Goal: Task Accomplishment & Management: Complete application form

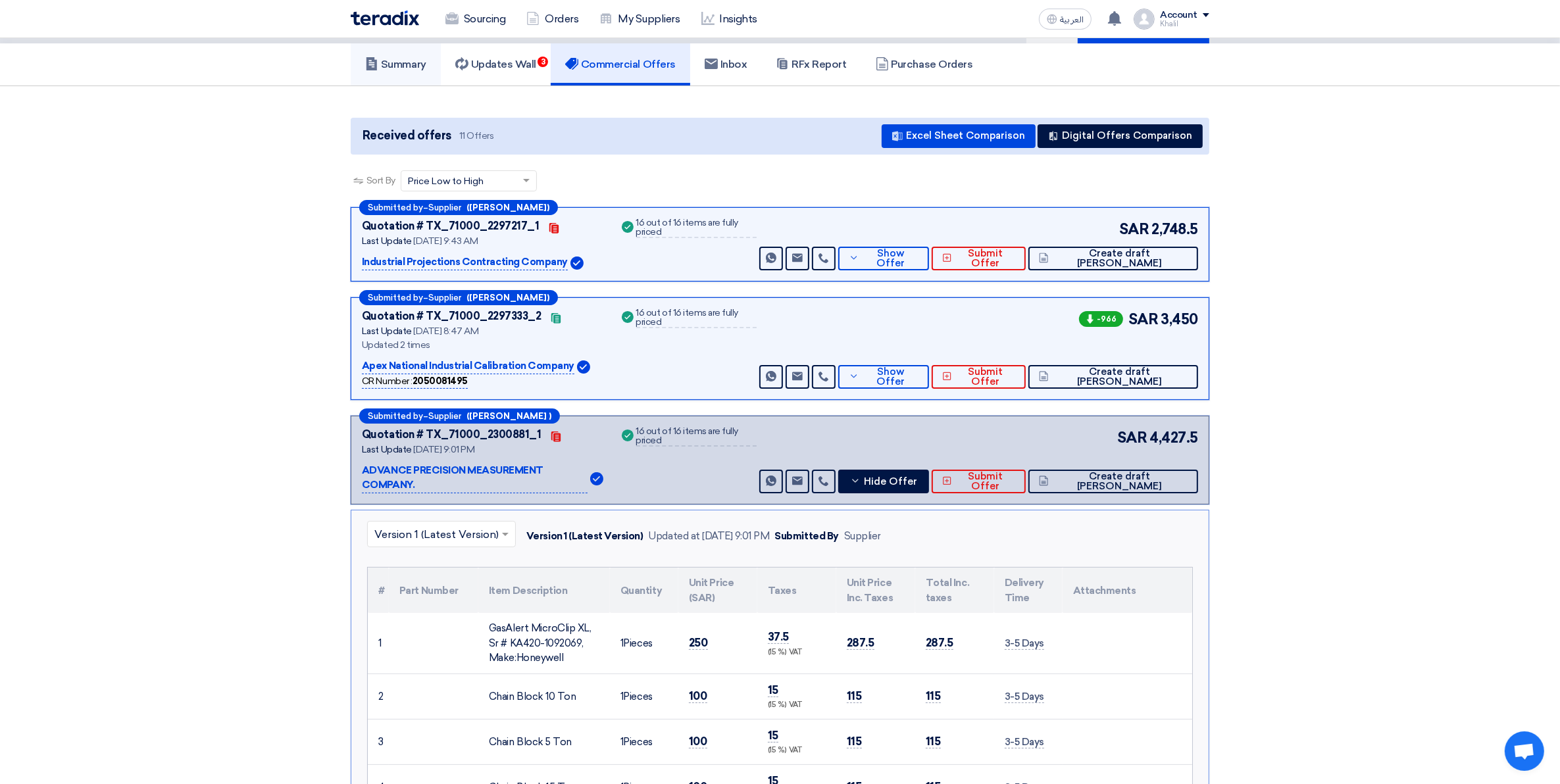
click at [393, 69] on h5 "Summary" at bounding box center [395, 64] width 61 height 13
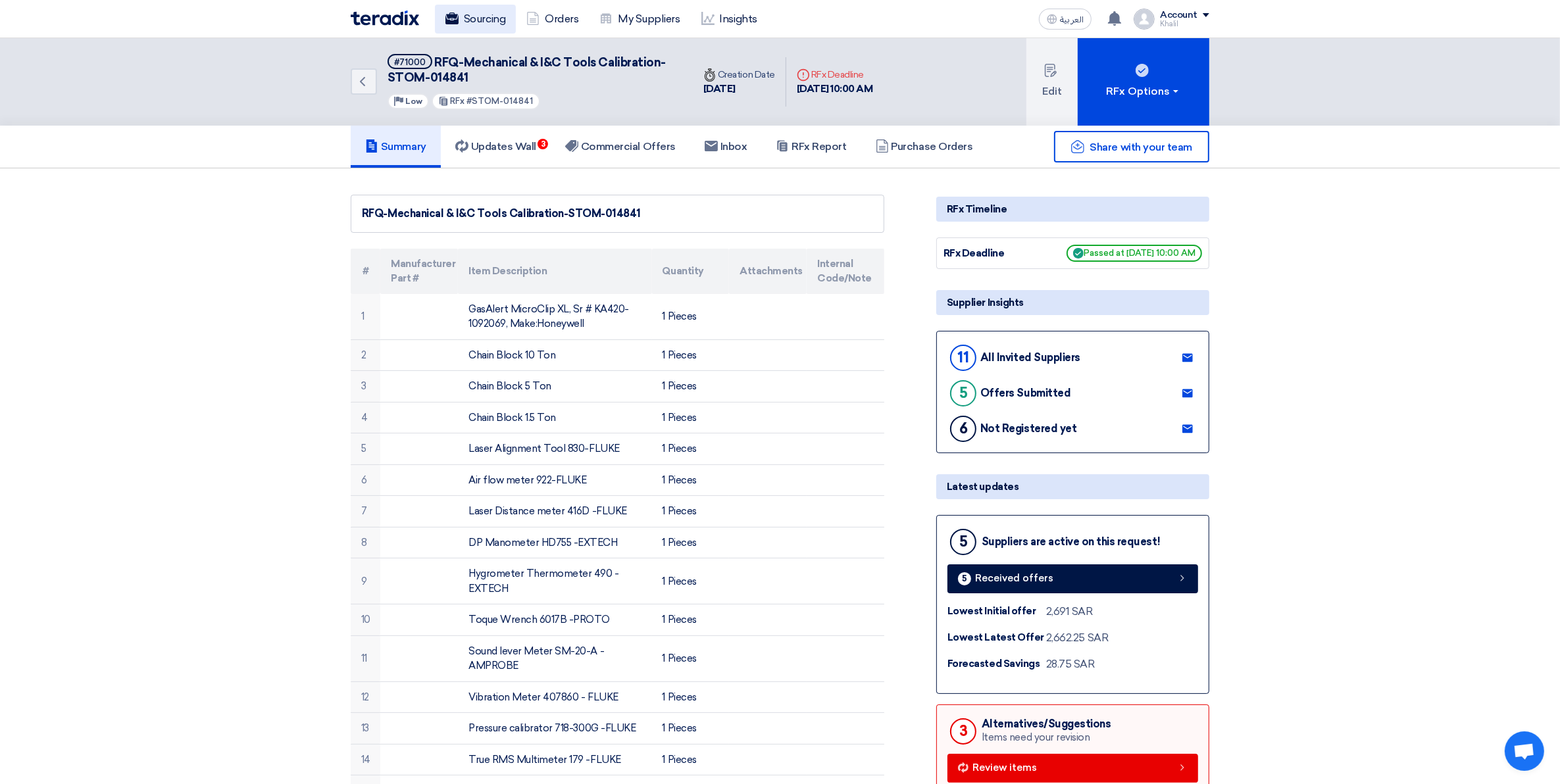
click at [478, 20] on link "Sourcing" at bounding box center [476, 19] width 81 height 29
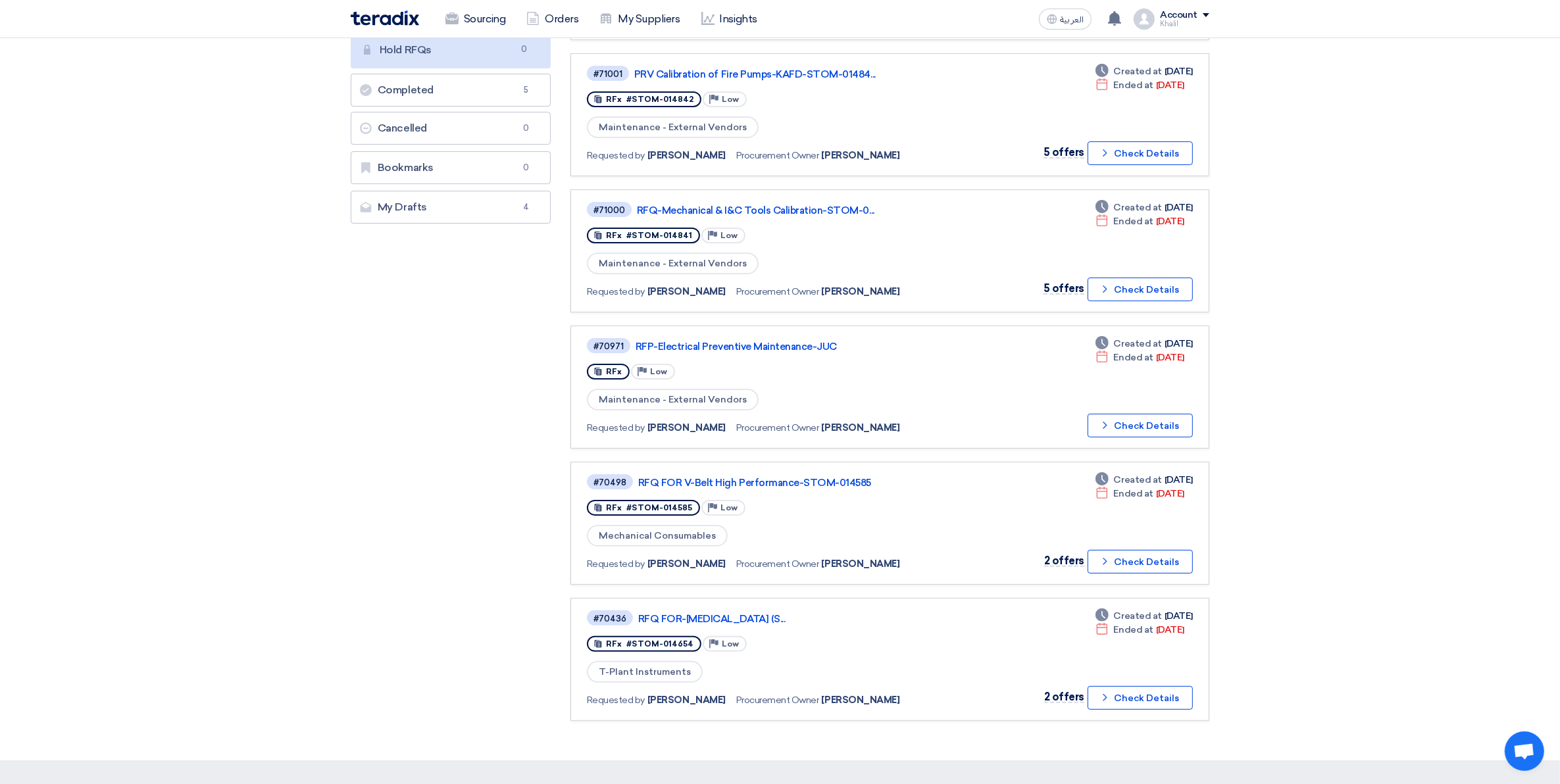
scroll to position [247, 0]
click at [781, 614] on link "RFQ FOR-[MEDICAL_DATA] (S..." at bounding box center [803, 620] width 329 height 12
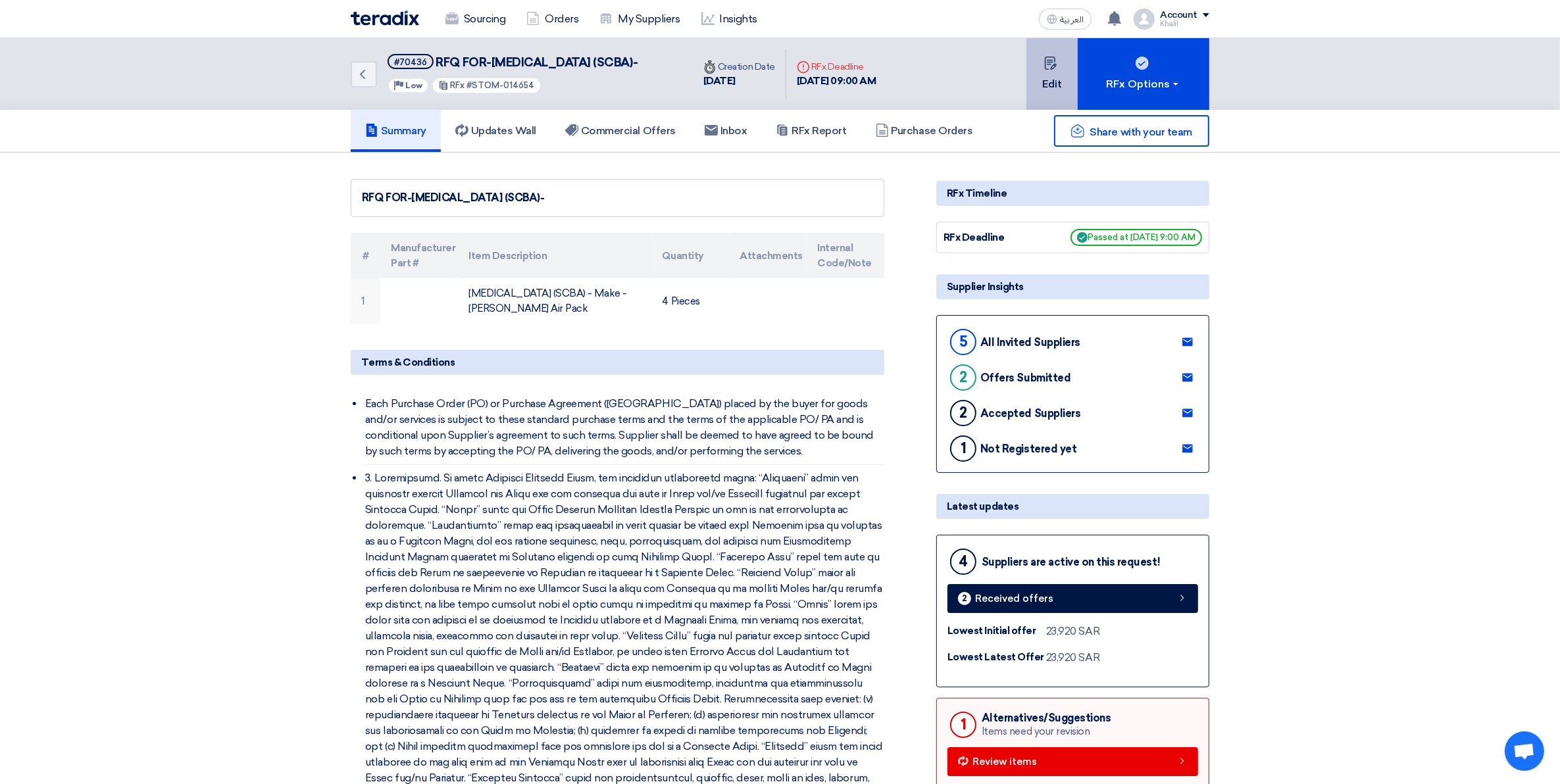
click at [1051, 83] on button "Edit" at bounding box center [1052, 74] width 51 height 71
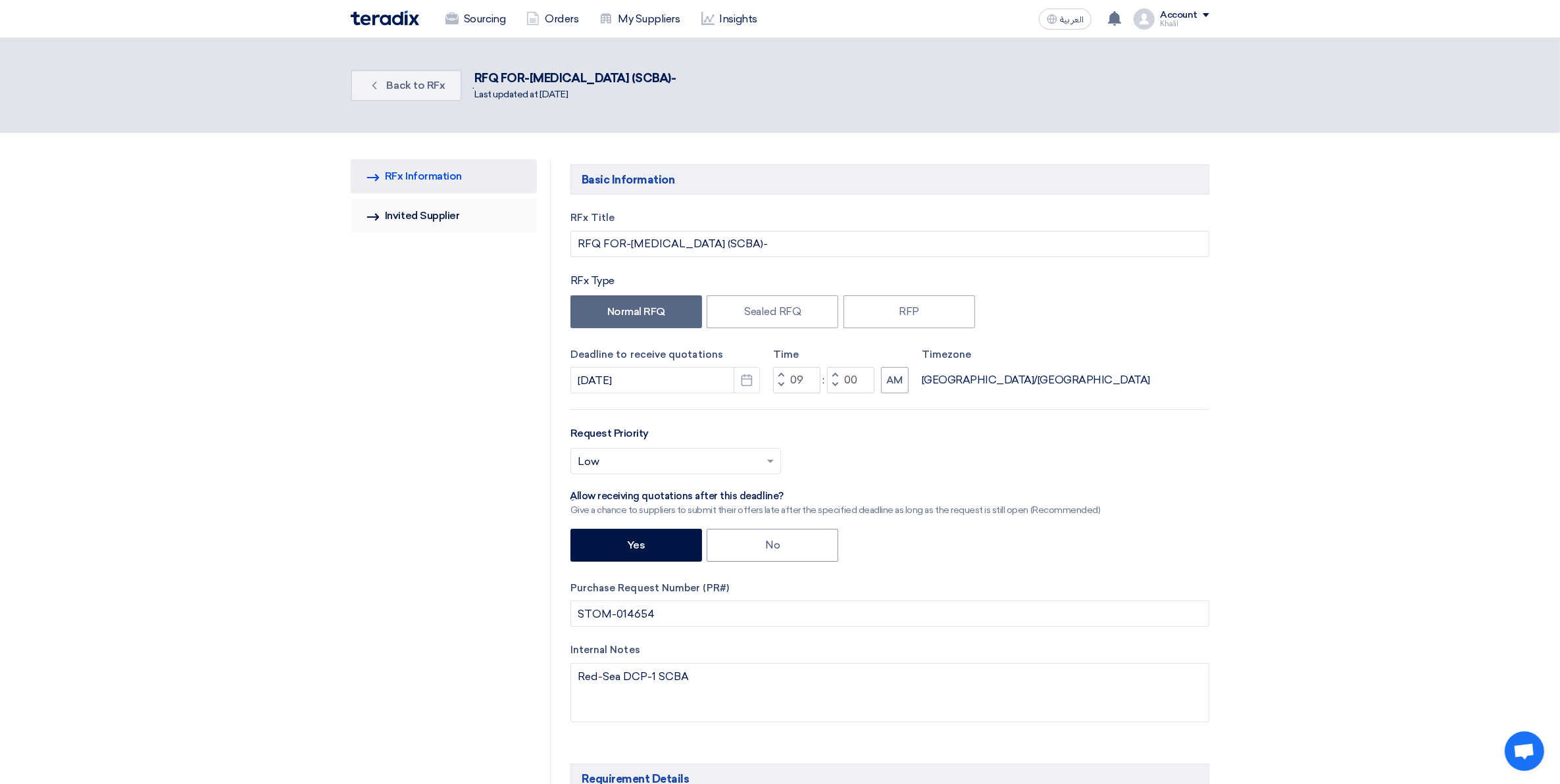
click at [449, 217] on link "Invited Suppliers Invited Supplier" at bounding box center [444, 215] width 186 height 34
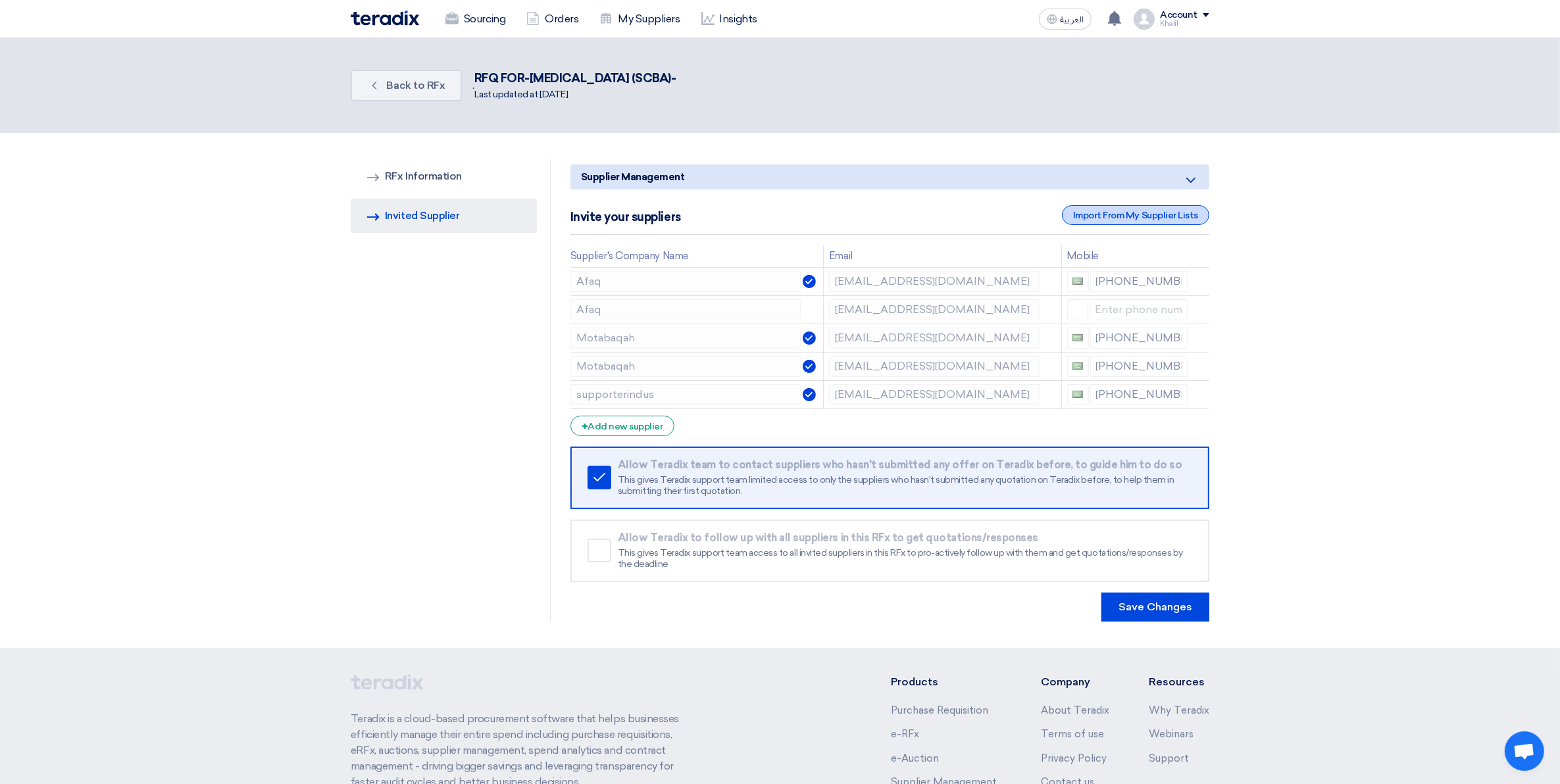
click at [1158, 211] on div "Import From My Supplier Lists" at bounding box center [1136, 215] width 147 height 19
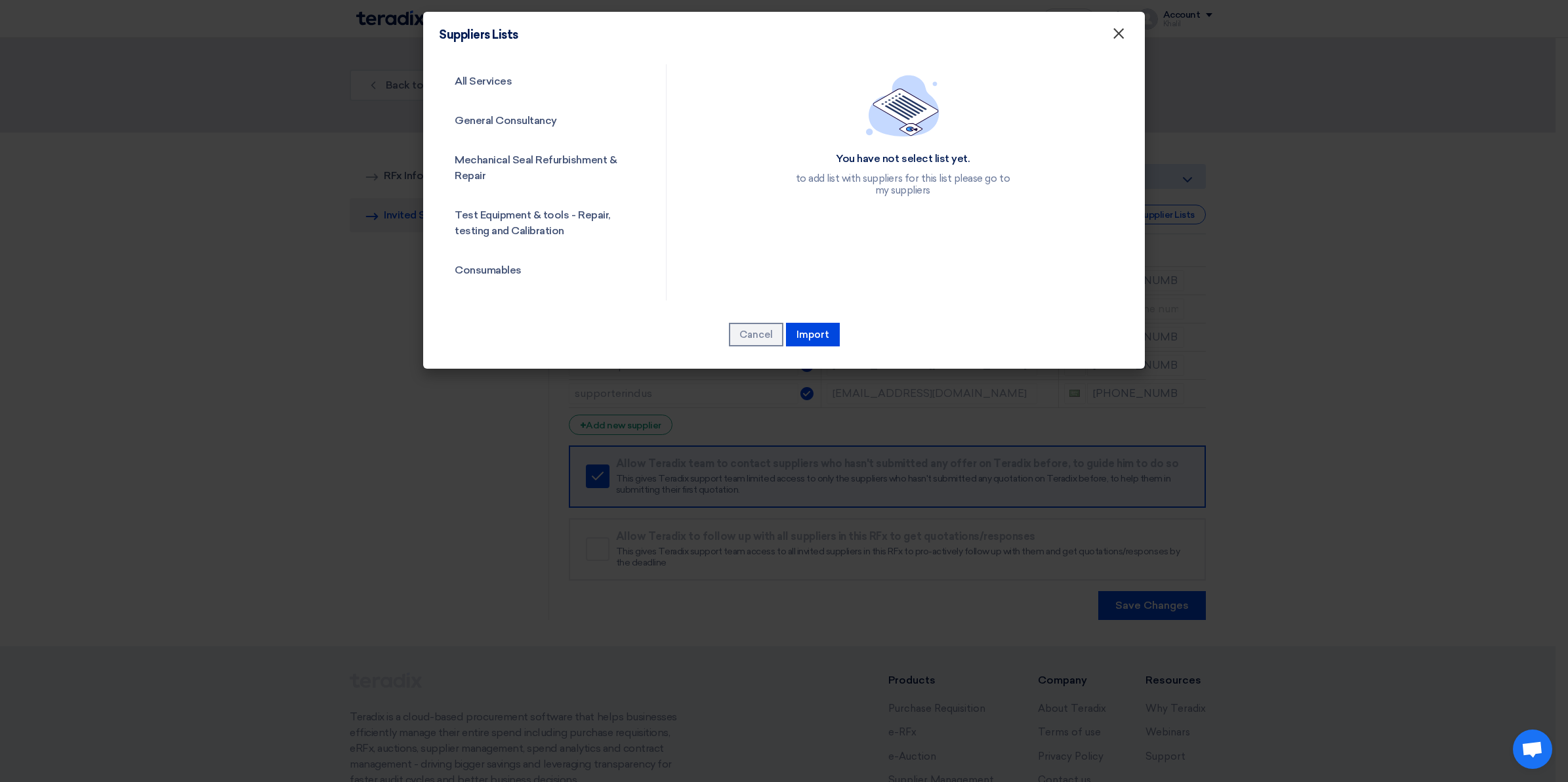
click at [1127, 35] on button "×" at bounding box center [1118, 34] width 34 height 26
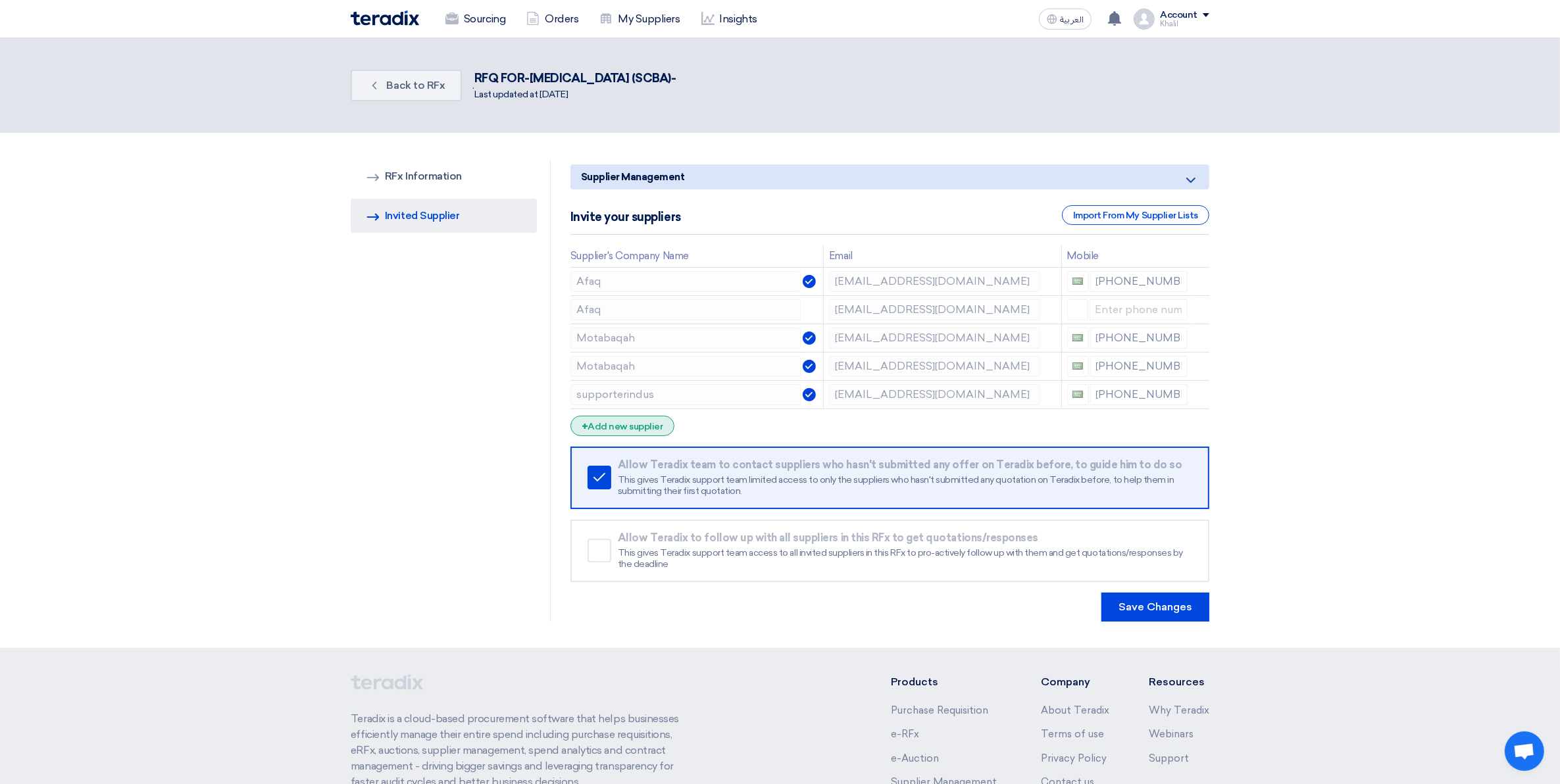
click at [633, 432] on div "+ Add new supplier" at bounding box center [623, 426] width 104 height 20
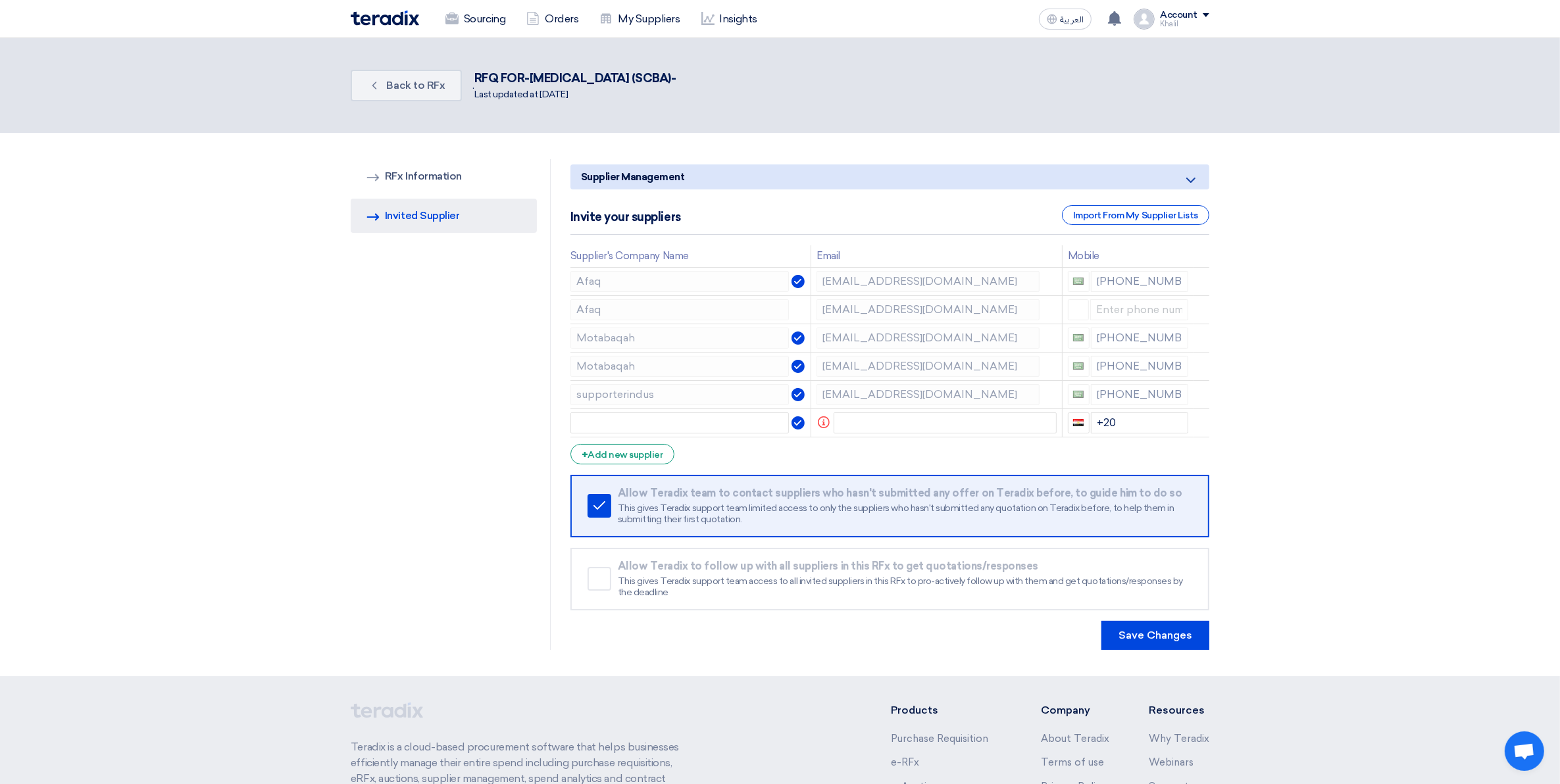
drag, startPoint x: 800, startPoint y: 71, endPoint x: 472, endPoint y: 76, distance: 328.0
click at [472, 76] on div "Back Back to RFx . RFQ FOR-[MEDICAL_DATA] (SCBA)- Last updated at [DATE]" at bounding box center [780, 85] width 859 height 42
copy div "RFQ FOR-[MEDICAL_DATA] (SCBA)-"
click at [748, 425] on input "text" at bounding box center [680, 423] width 219 height 21
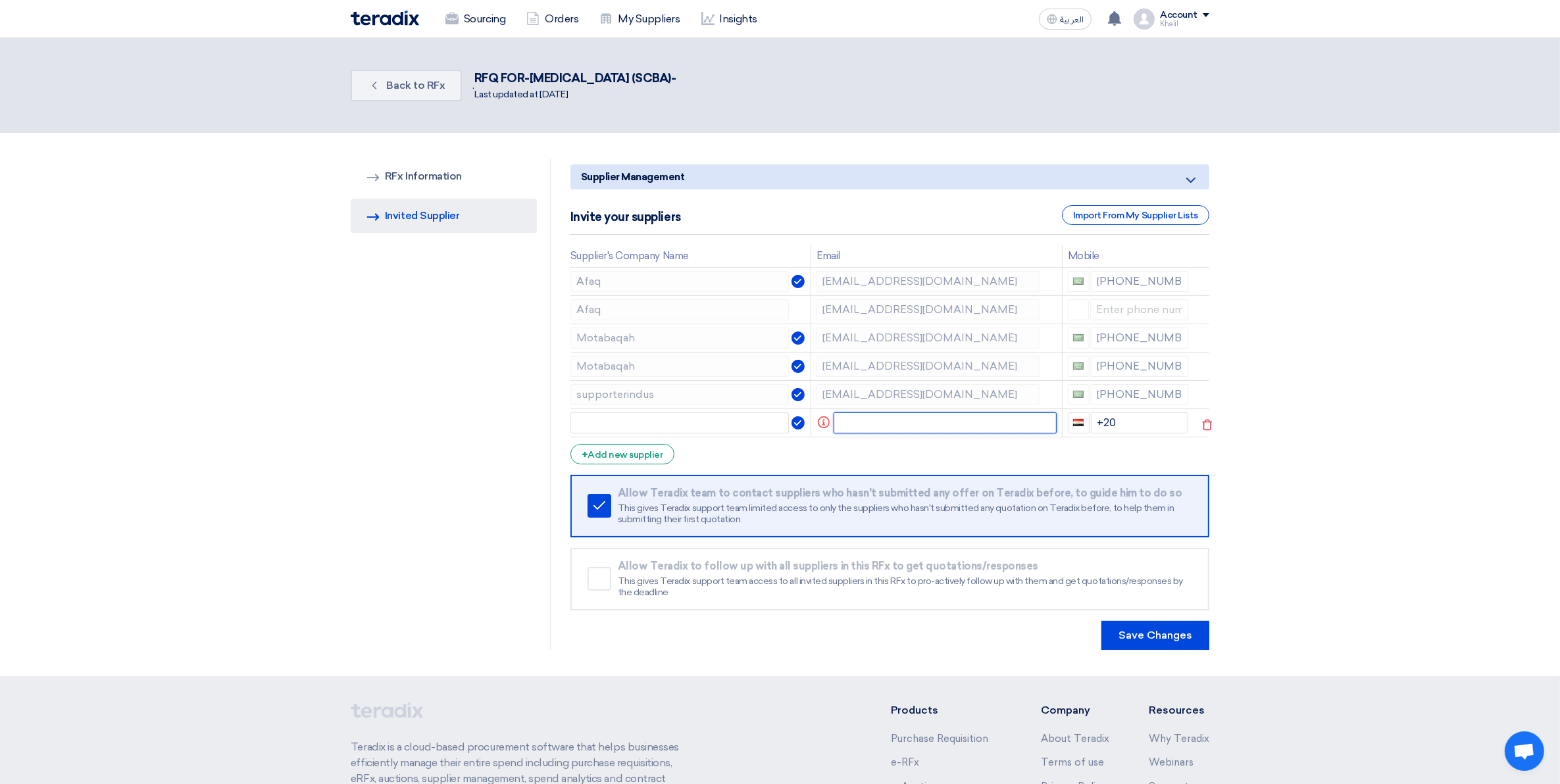
click at [865, 424] on input "text" at bounding box center [945, 423] width 223 height 21
paste input "Sales Redasafe <[EMAIL_ADDRESS][DOMAIN_NAME]>"
type input "Sales Redasafe <[EMAIL_ADDRESS][DOMAIN_NAME]>"
click at [840, 455] on form "Supplier Management Minimize/Maximize Category Invite your suppliers Import Fro…" at bounding box center [890, 407] width 639 height 485
drag, startPoint x: 1020, startPoint y: 423, endPoint x: 994, endPoint y: 425, distance: 26.1
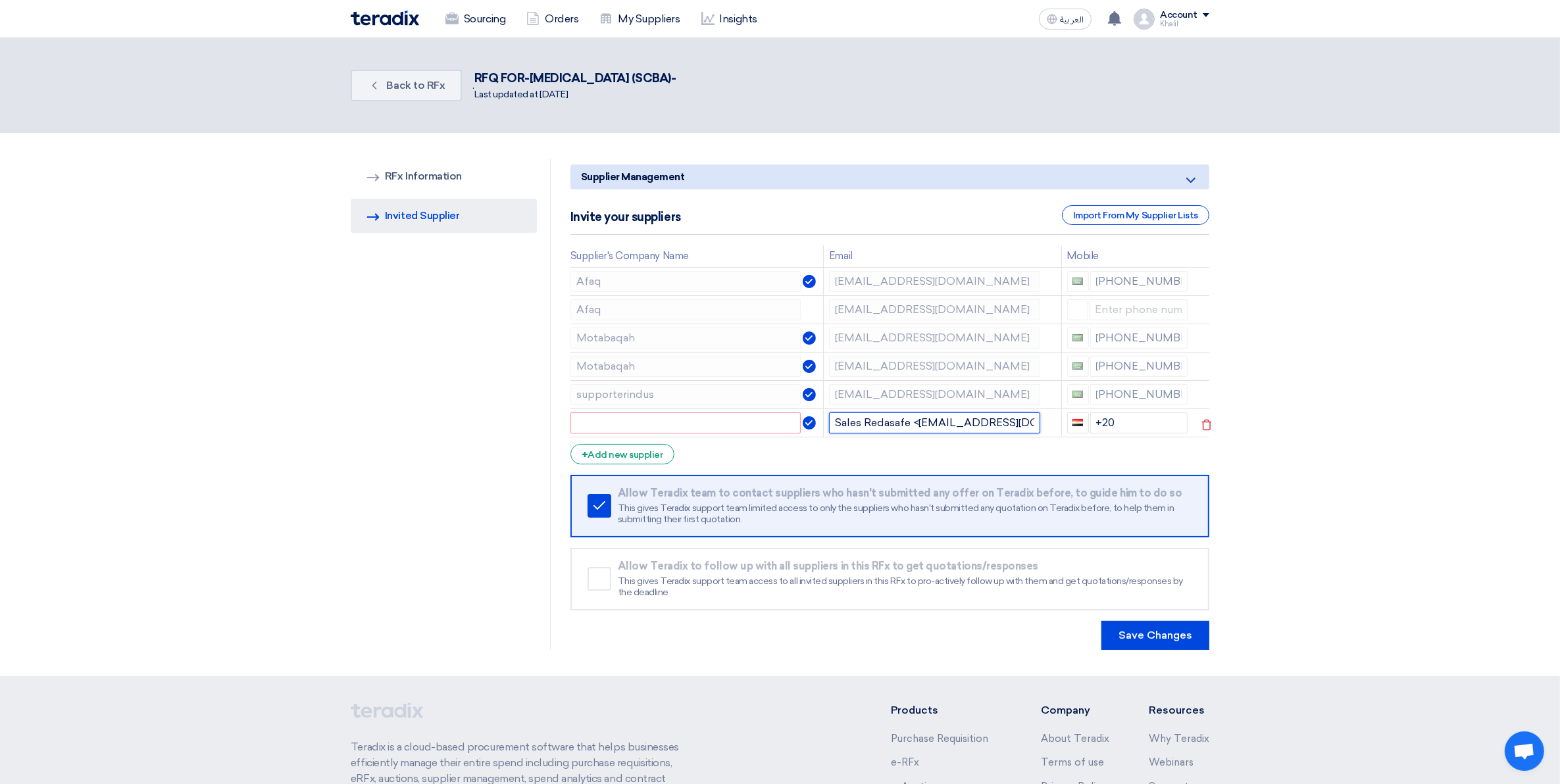
click at [994, 425] on input "Sales Redasafe <[EMAIL_ADDRESS][DOMAIN_NAME]>" at bounding box center [934, 423] width 211 height 21
drag, startPoint x: 913, startPoint y: 422, endPoint x: 864, endPoint y: 422, distance: 49.0
click at [864, 422] on input "Sales Redasafe <[EMAIL_ADDRESS][DOMAIN_NAME]>" at bounding box center [934, 423] width 211 height 21
click at [672, 422] on input "text" at bounding box center [685, 423] width 230 height 21
paste input "Redasafe"
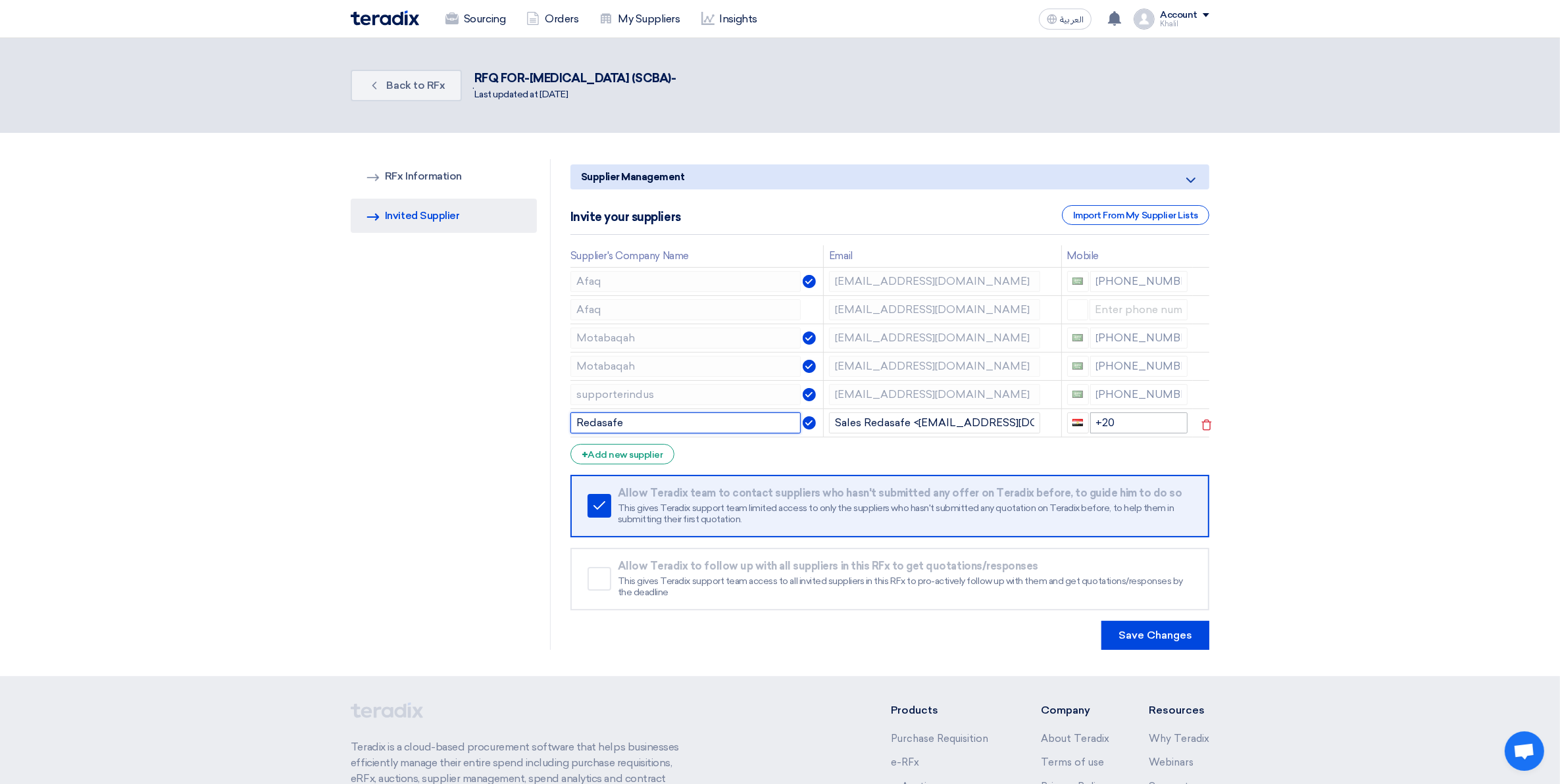
type input "Redasafe"
drag, startPoint x: 1121, startPoint y: 423, endPoint x: 1090, endPoint y: 423, distance: 31.0
click at [1090, 423] on input "+20" at bounding box center [1139, 423] width 98 height 21
click at [1136, 457] on form "Supplier Management Minimize/Maximize Category Invite your suppliers Import Fro…" at bounding box center [890, 407] width 639 height 485
click at [1149, 422] on input at bounding box center [1139, 423] width 99 height 21
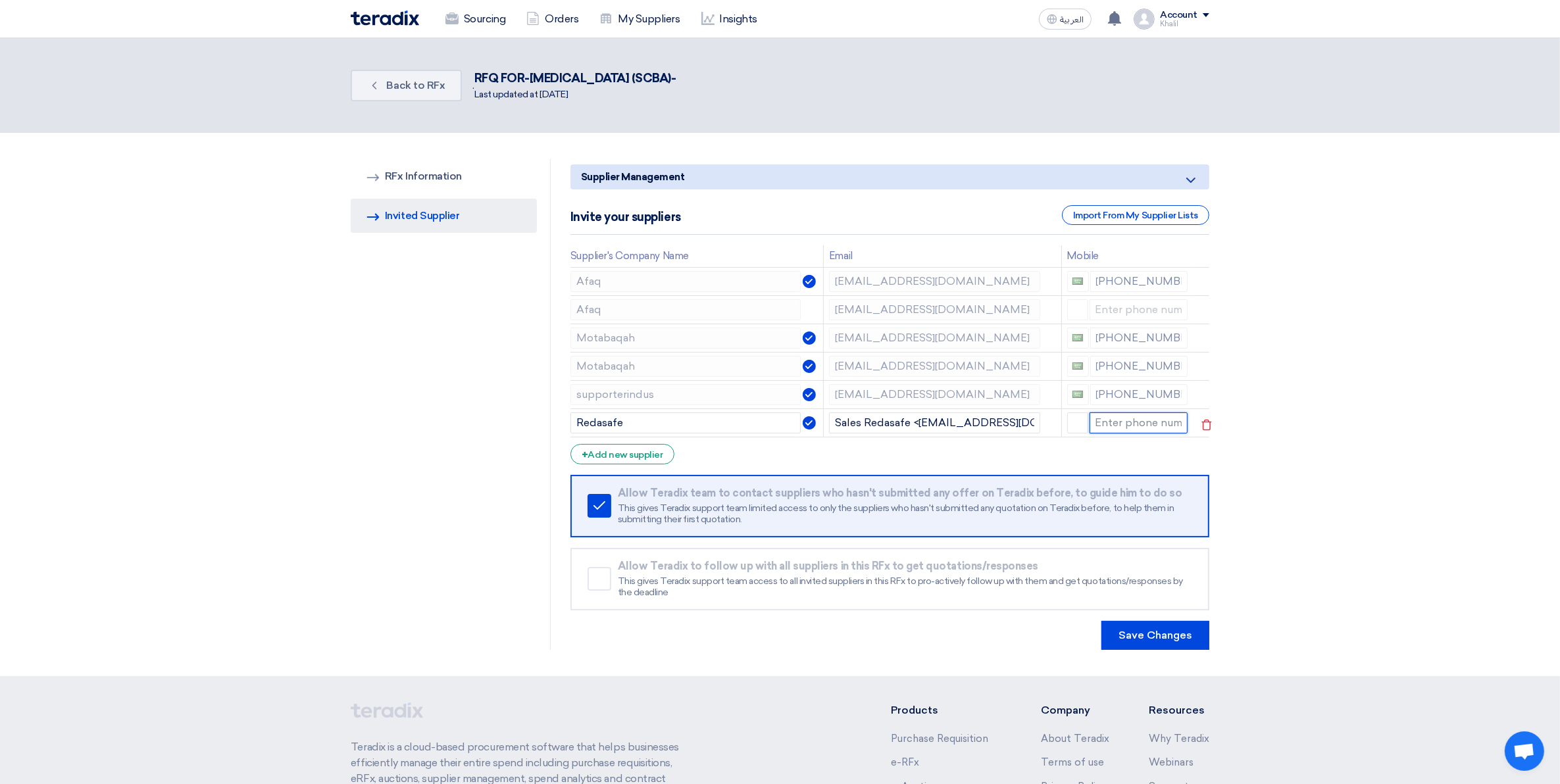
paste input "550013718"
type input "+20"
click at [1314, 460] on section "RFQ Information RFx Information Invited Suppliers Invited Supplier Supplier Man…" at bounding box center [780, 404] width 1560 height 543
click at [1124, 423] on input "+20" at bounding box center [1139, 423] width 98 height 21
click at [1078, 423] on span "button" at bounding box center [1078, 423] width 11 height 7
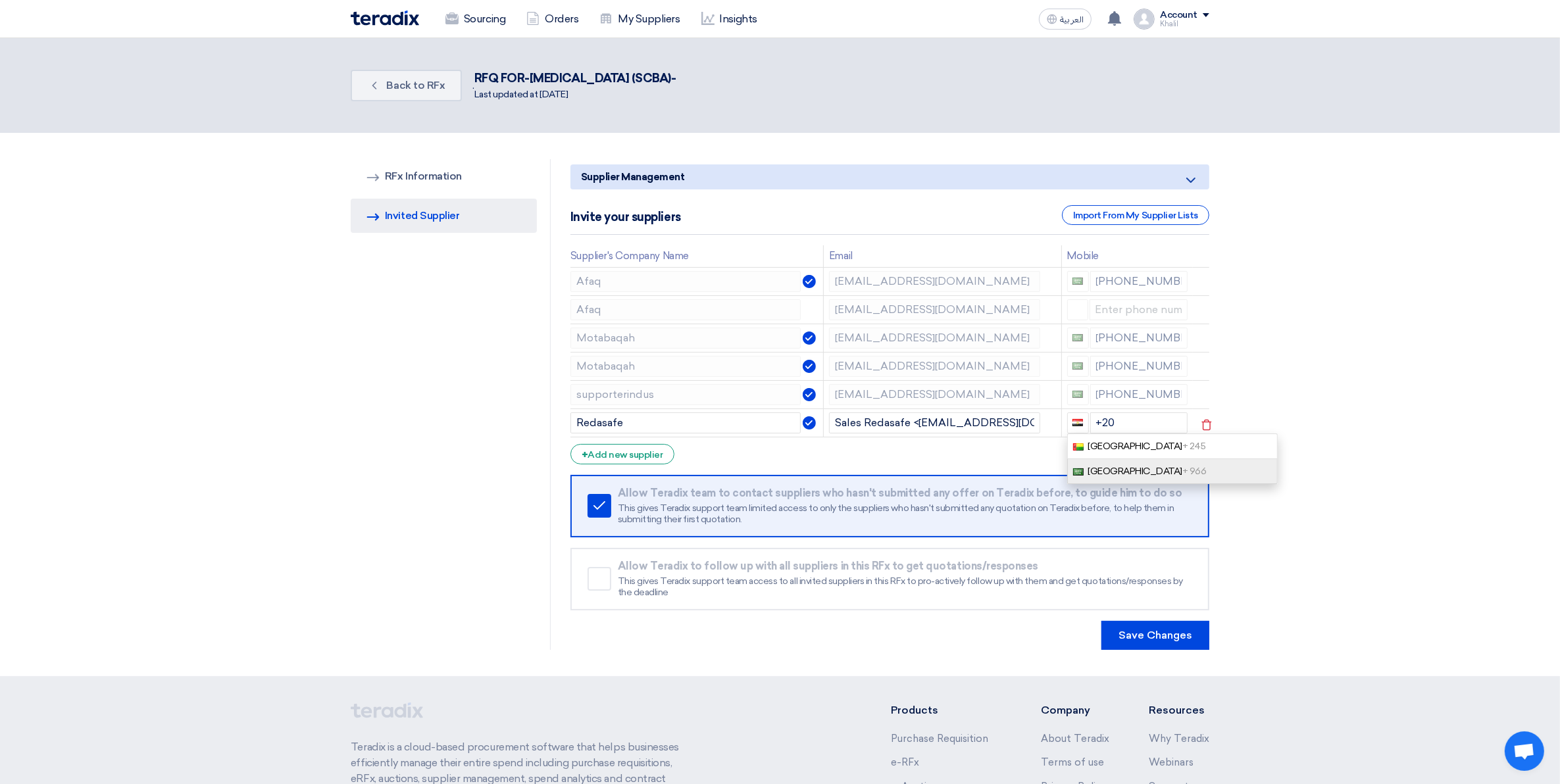
click at [1136, 466] on span "[GEOGRAPHIC_DATA] + 966" at bounding box center [1147, 472] width 118 height 12
type input "+966"
click at [1131, 423] on input "+966" at bounding box center [1139, 423] width 98 height 21
click at [1364, 469] on section "RFQ Information RFx Information Invited Suppliers Invited Supplier Supplier Man…" at bounding box center [780, 404] width 1560 height 543
click at [1147, 639] on button "Save Changes" at bounding box center [1156, 635] width 108 height 29
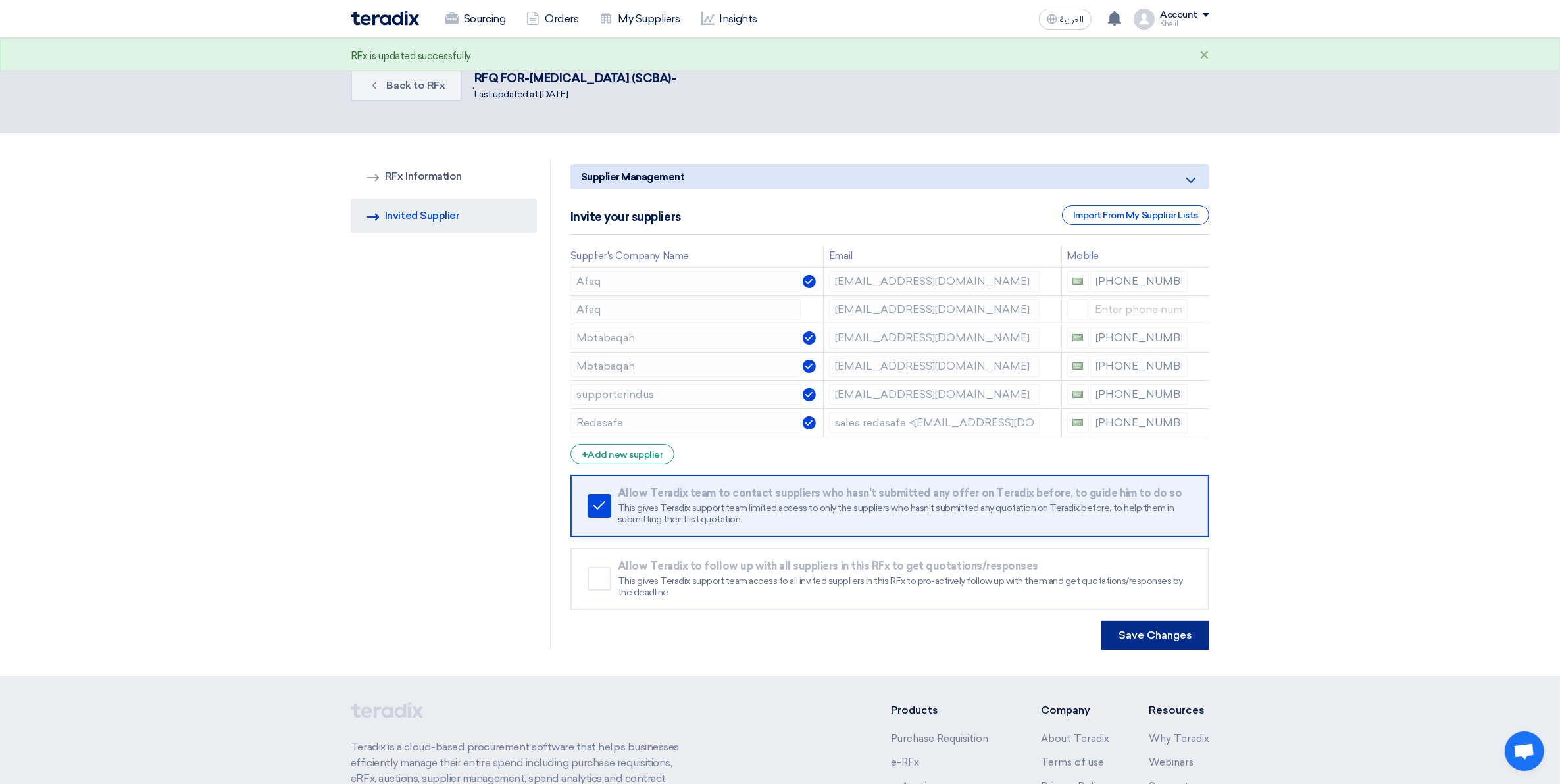
click at [1157, 633] on button "Save Changes" at bounding box center [1156, 635] width 108 height 29
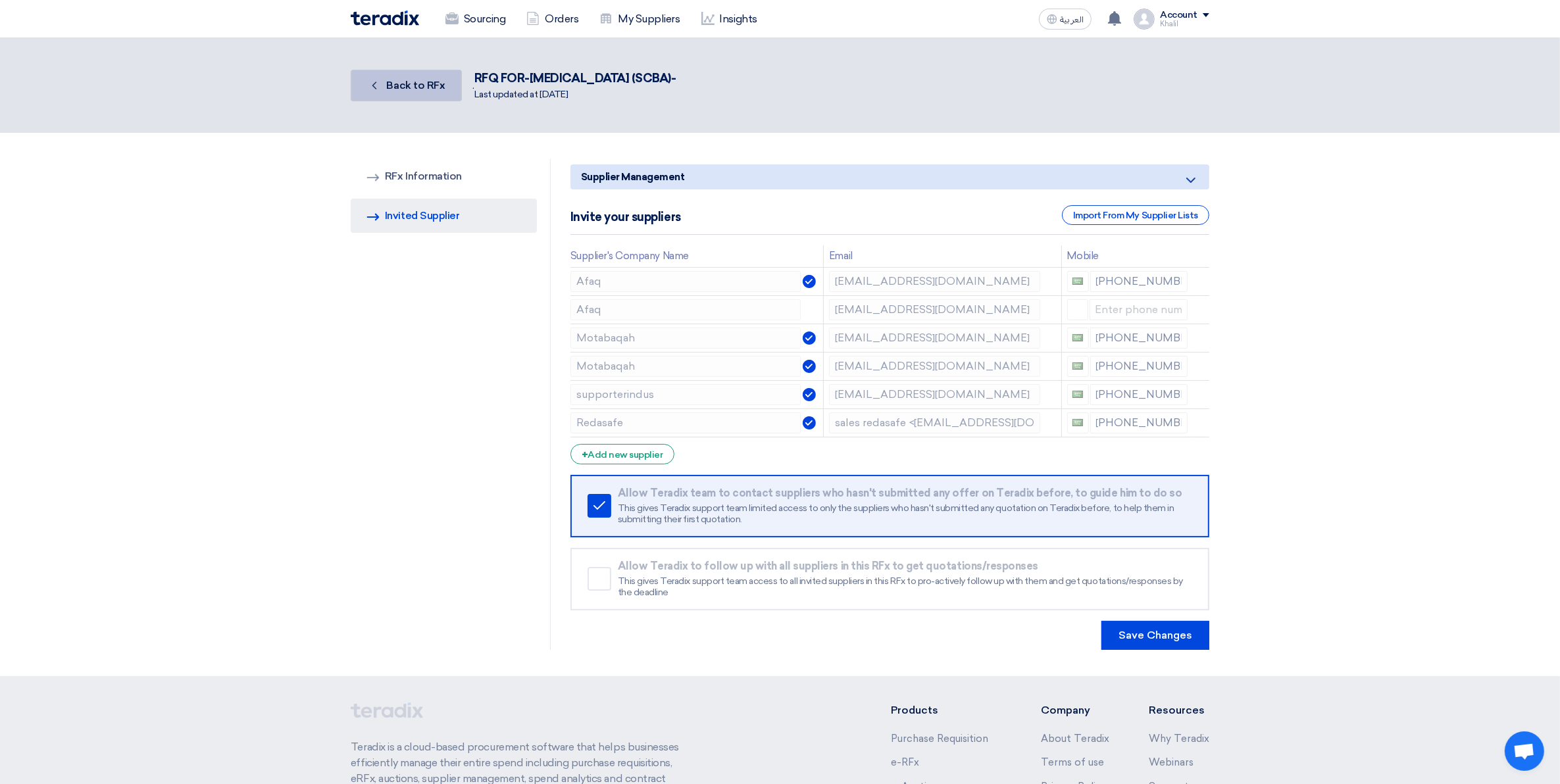
click at [434, 84] on span "Back to RFx" at bounding box center [416, 84] width 58 height 12
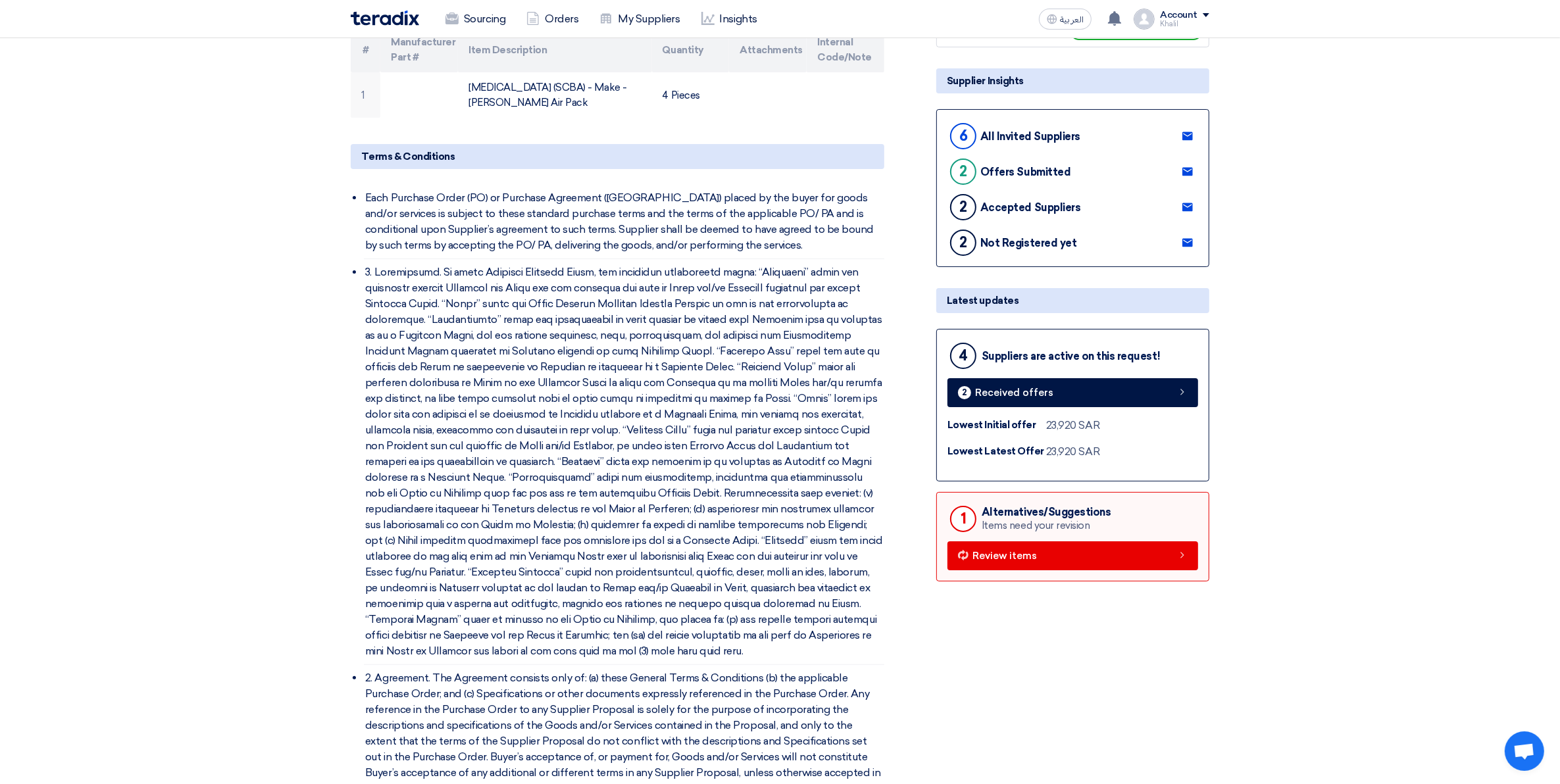
scroll to position [247, 0]
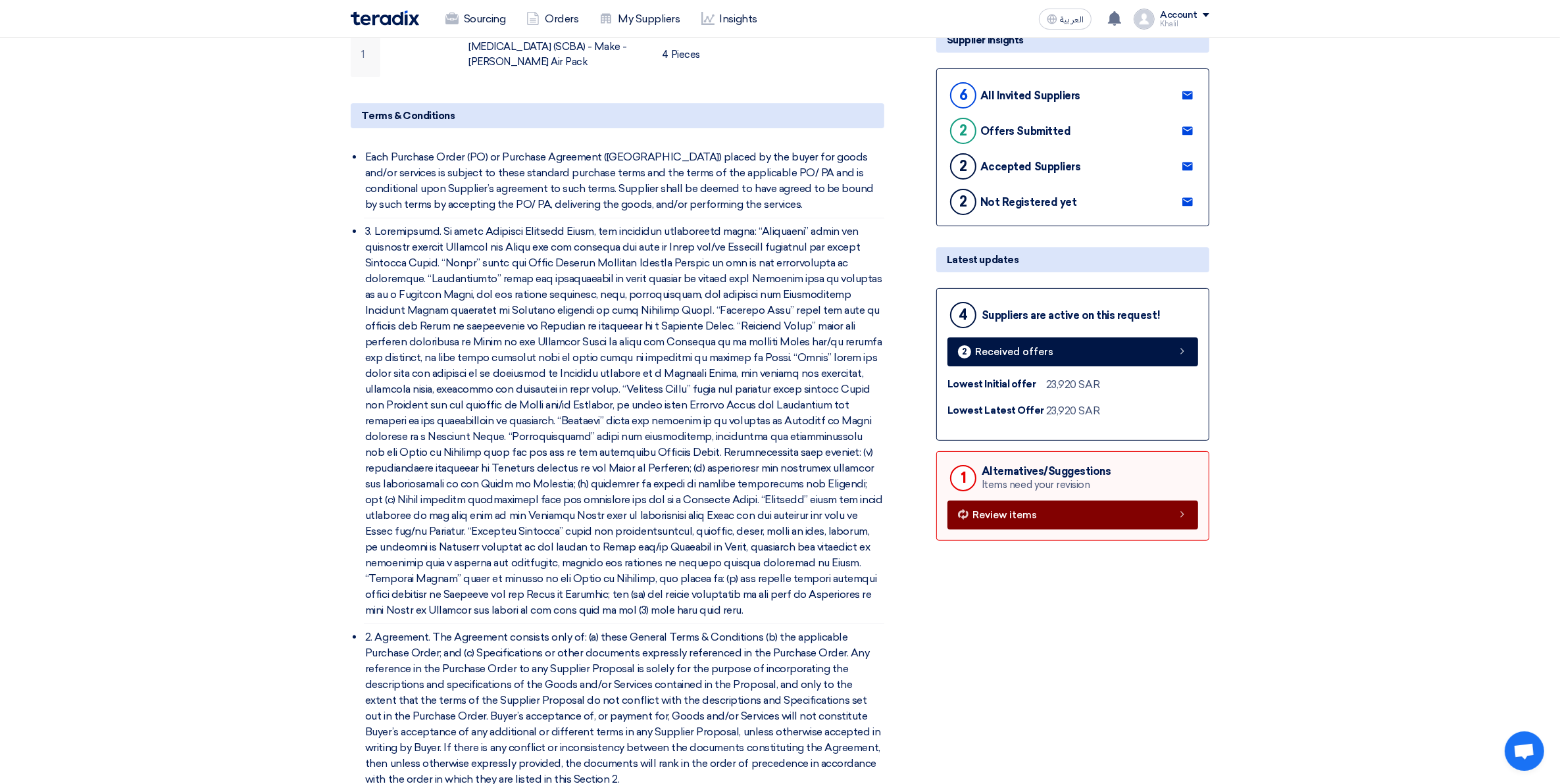
click at [1074, 529] on link "Review items" at bounding box center [1072, 515] width 250 height 29
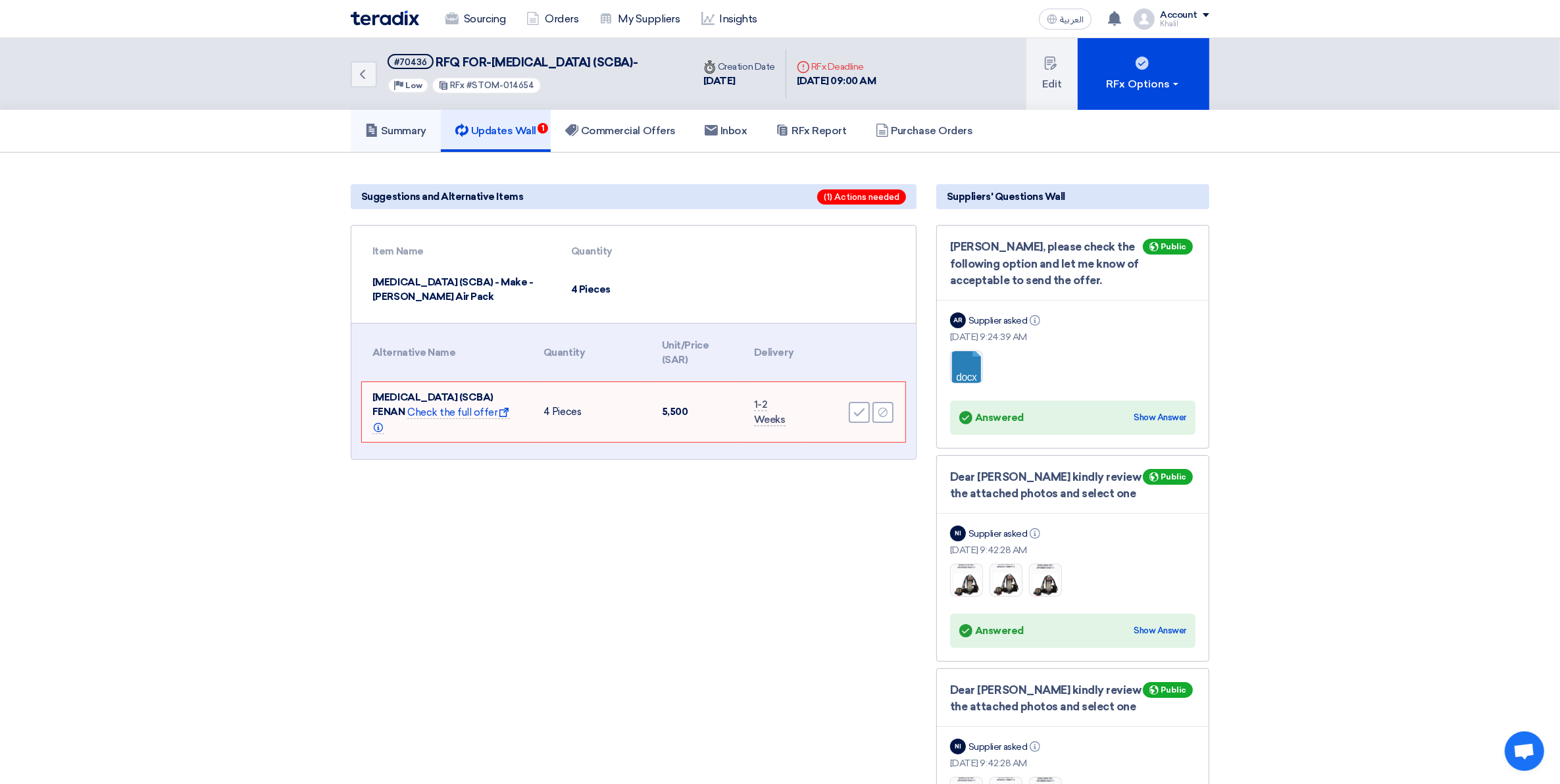
click at [432, 145] on link "Summary" at bounding box center [395, 131] width 90 height 42
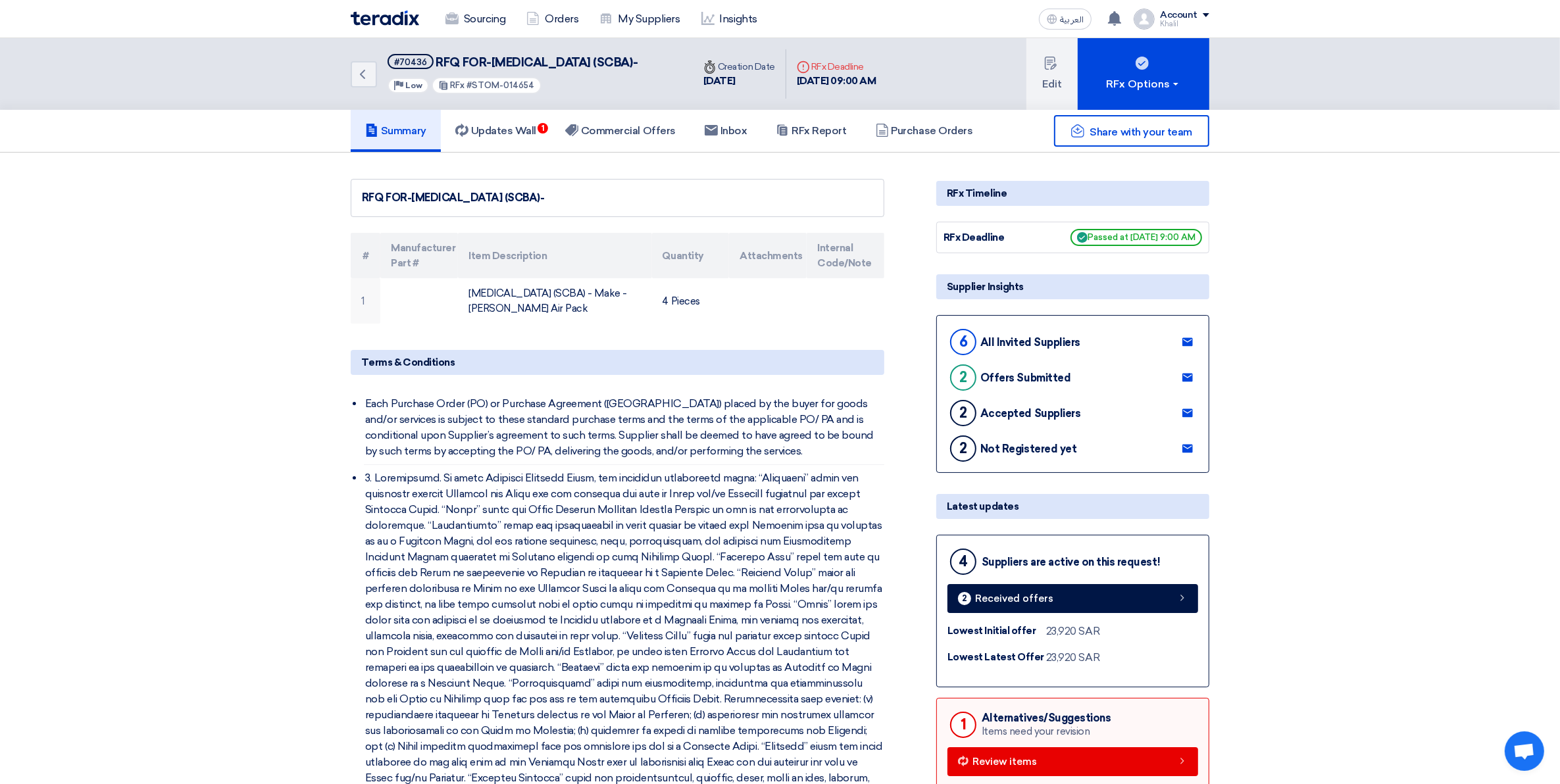
click at [1190, 382] on use at bounding box center [1188, 378] width 11 height 9
click at [1186, 347] on use at bounding box center [1188, 343] width 11 height 9
click at [1188, 418] on use at bounding box center [1188, 413] width 11 height 9
click at [525, 138] on h5 "Updates Wall 1" at bounding box center [496, 131] width 81 height 13
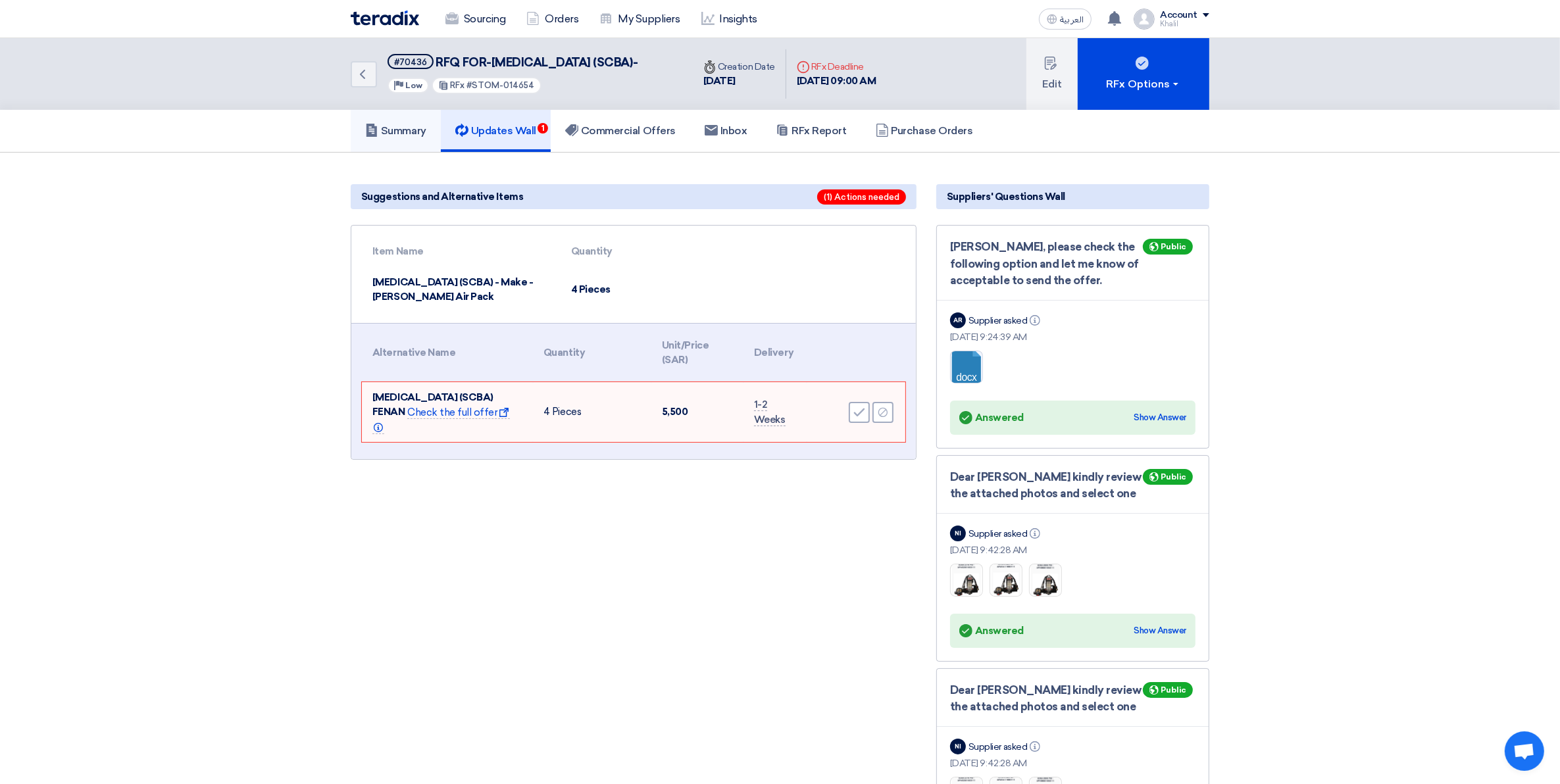
click at [403, 138] on h5 "Summary" at bounding box center [395, 131] width 61 height 13
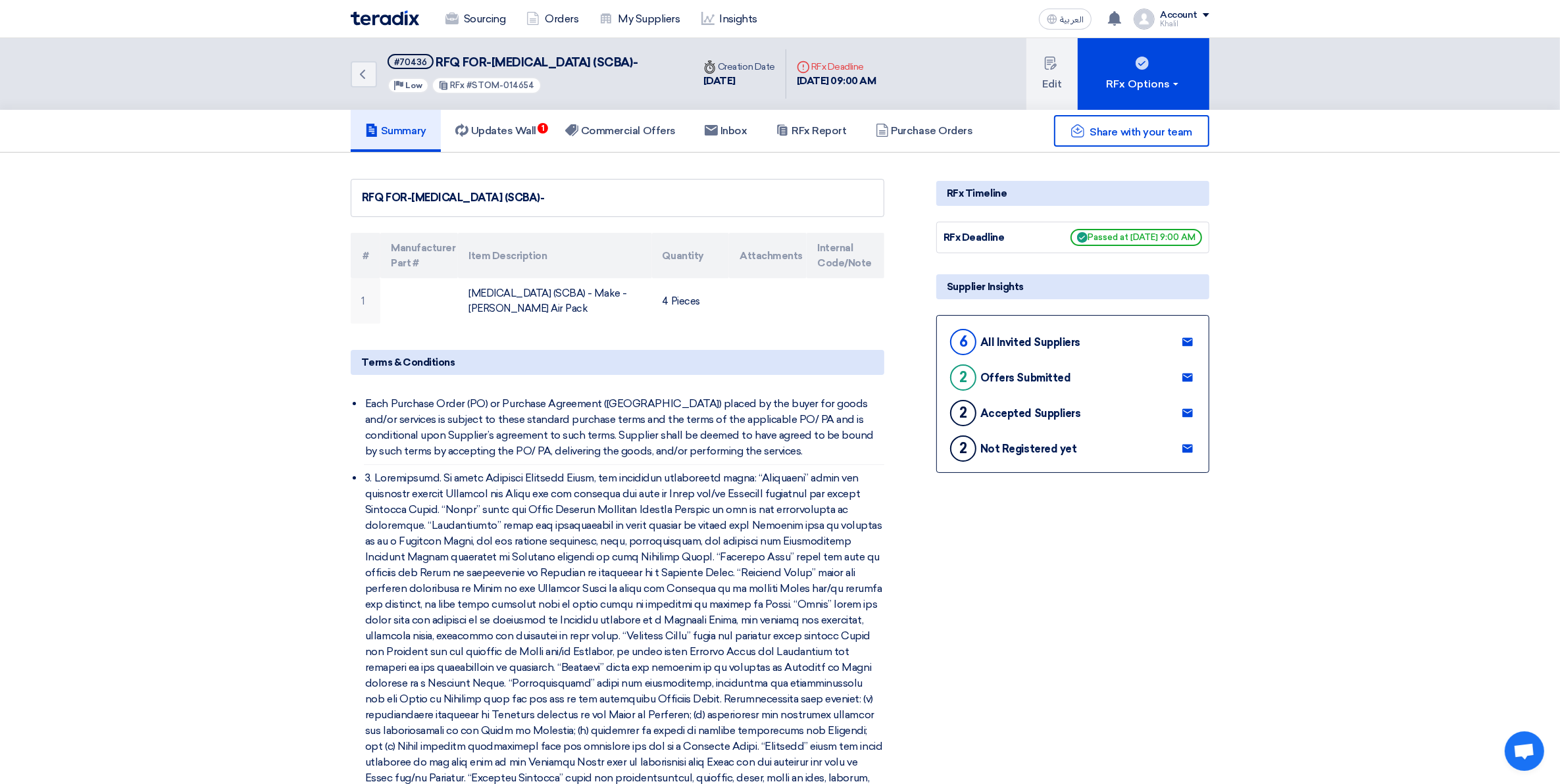
click at [452, 69] on span "RFQ FOR-[MEDICAL_DATA] (SCBA)-" at bounding box center [538, 63] width 202 height 14
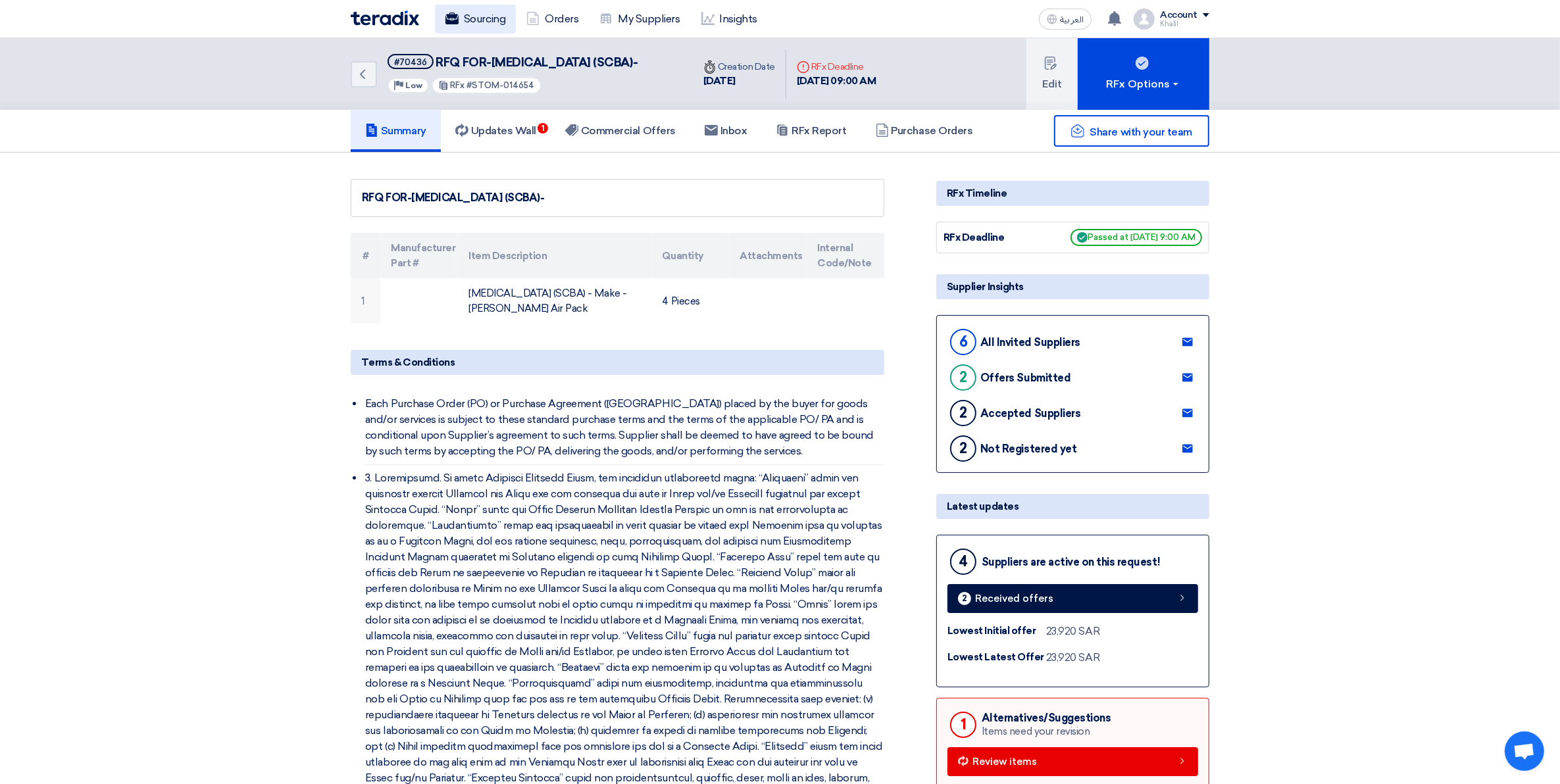
click at [482, 14] on link "Sourcing" at bounding box center [476, 19] width 81 height 29
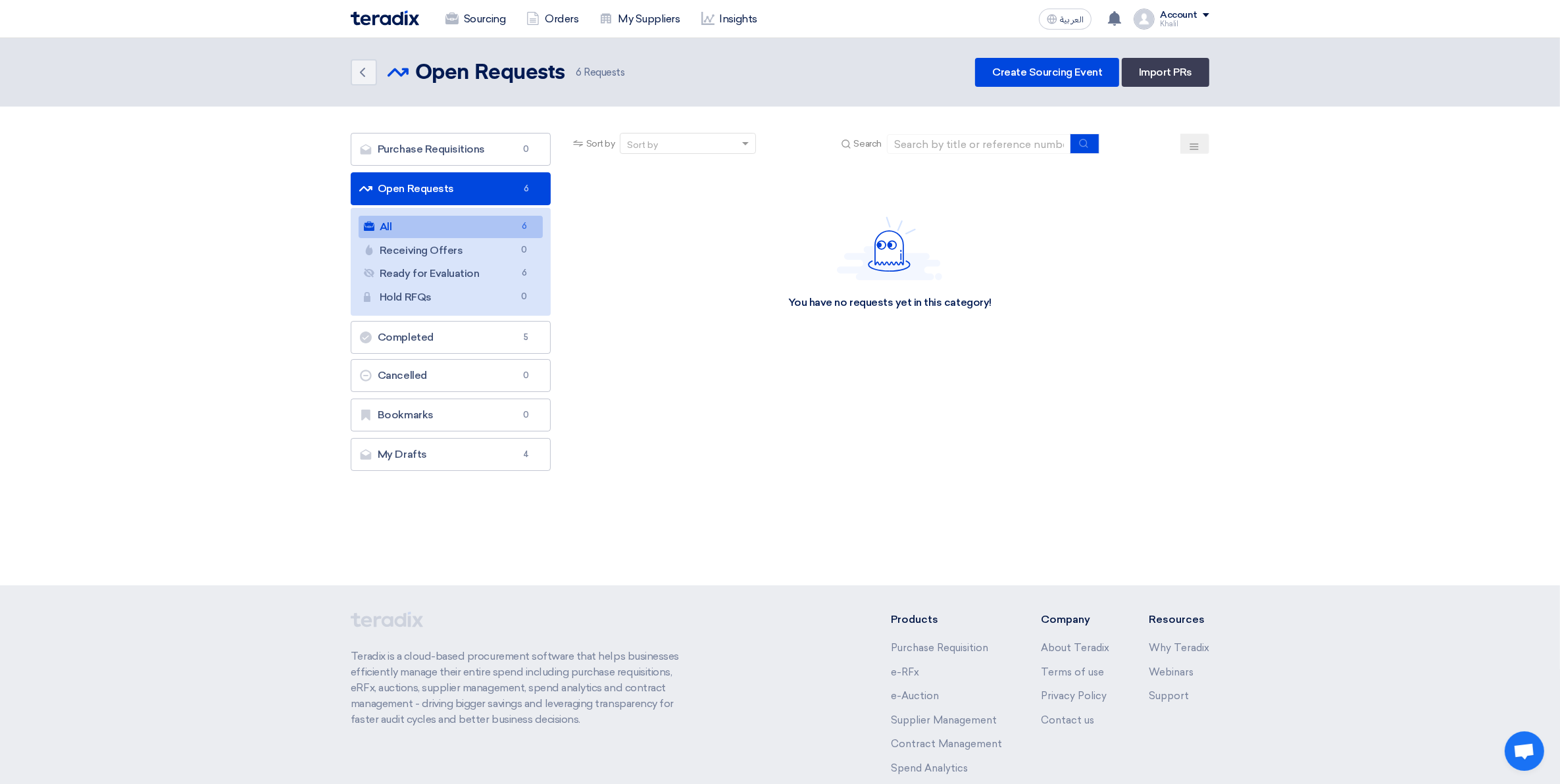
click at [463, 182] on link "Open Requests Open Requests 6" at bounding box center [450, 189] width 200 height 33
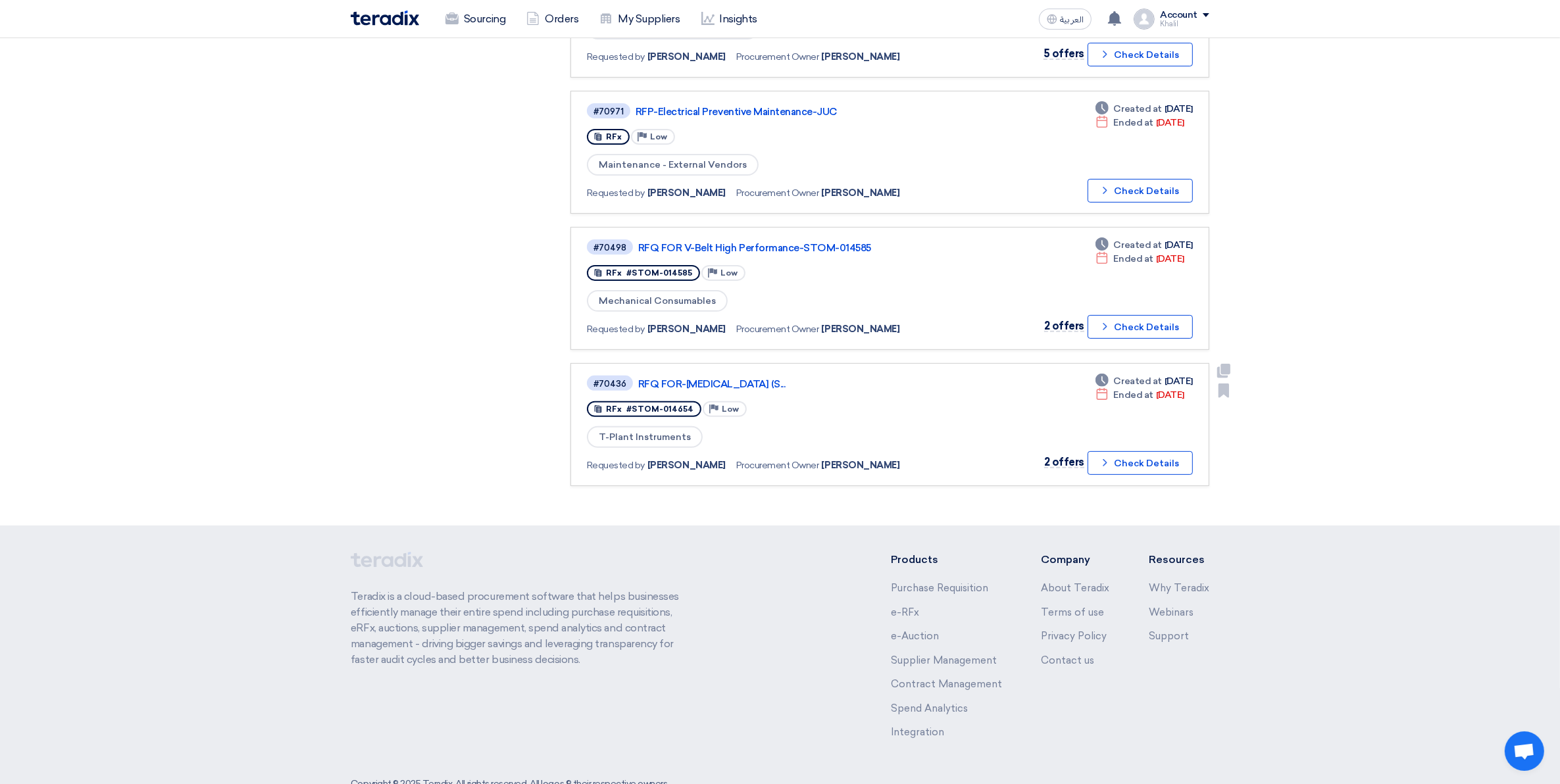
scroll to position [493, 0]
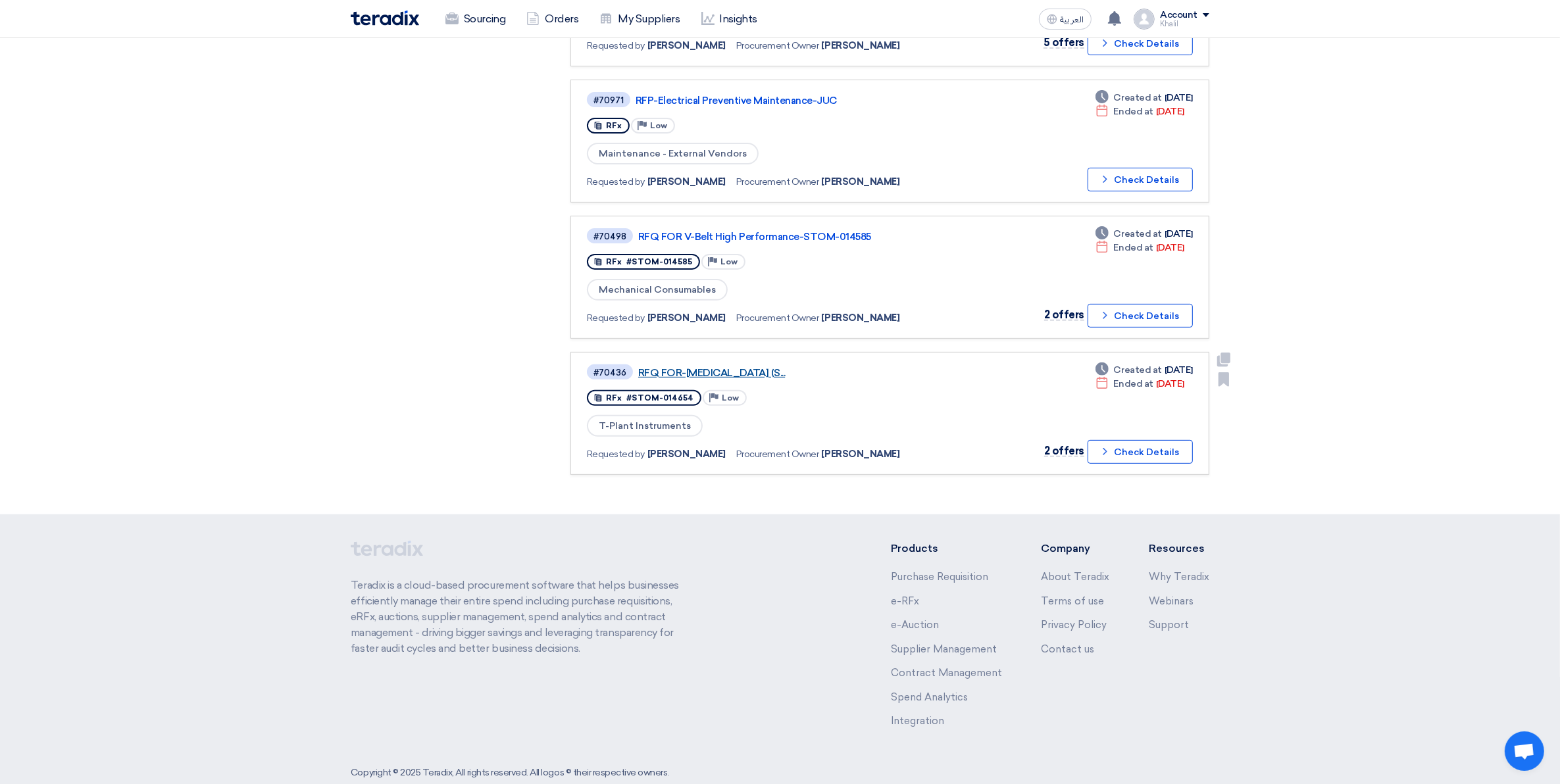
click at [739, 367] on link "RFQ FOR-[MEDICAL_DATA] (S..." at bounding box center [803, 373] width 329 height 12
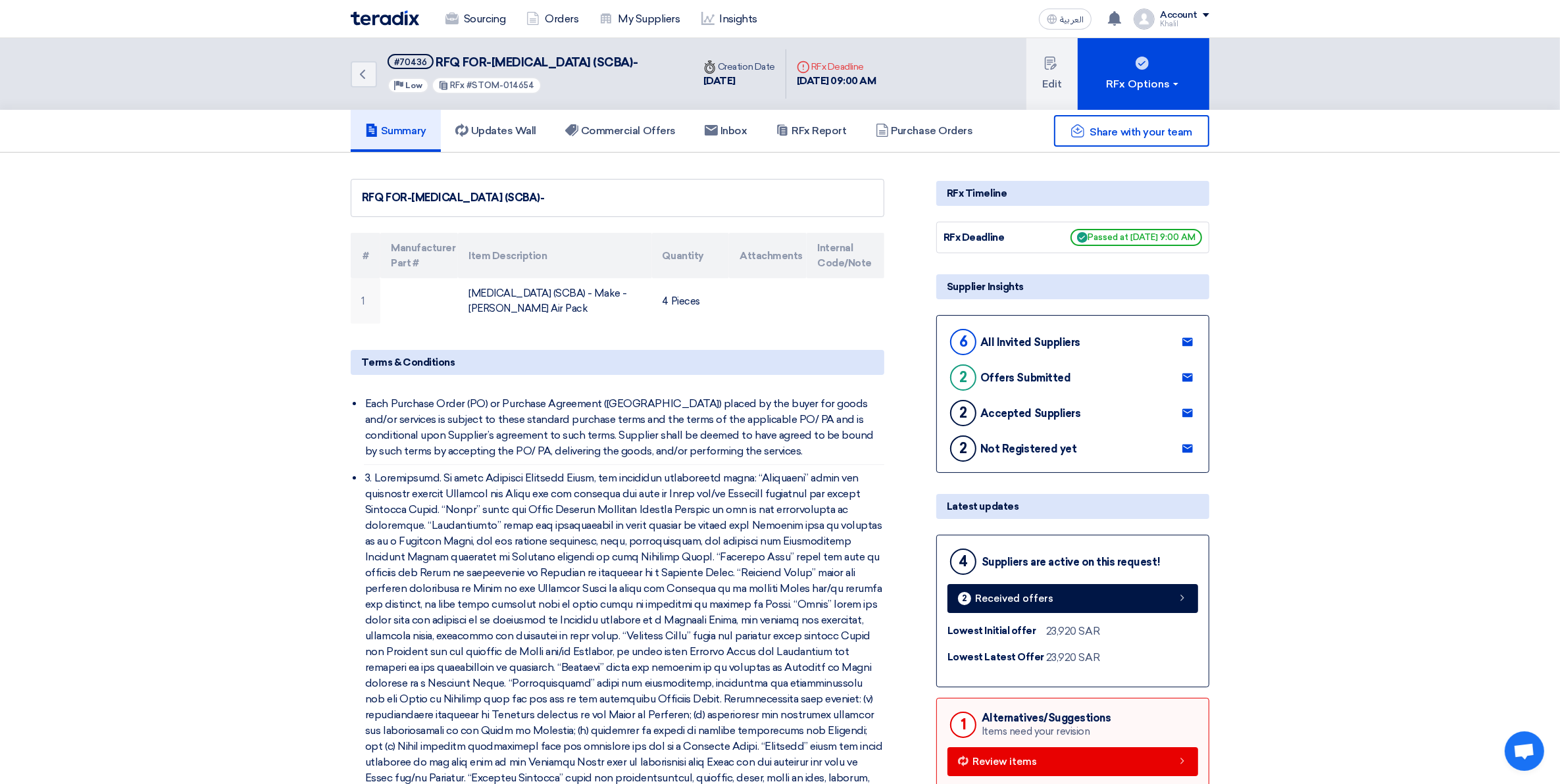
click at [1020, 455] on div "Not Registered yet" at bounding box center [1028, 449] width 96 height 12
click at [1183, 453] on use at bounding box center [1188, 449] width 11 height 9
click at [501, 138] on h5 "Updates Wall 1" at bounding box center [496, 131] width 81 height 13
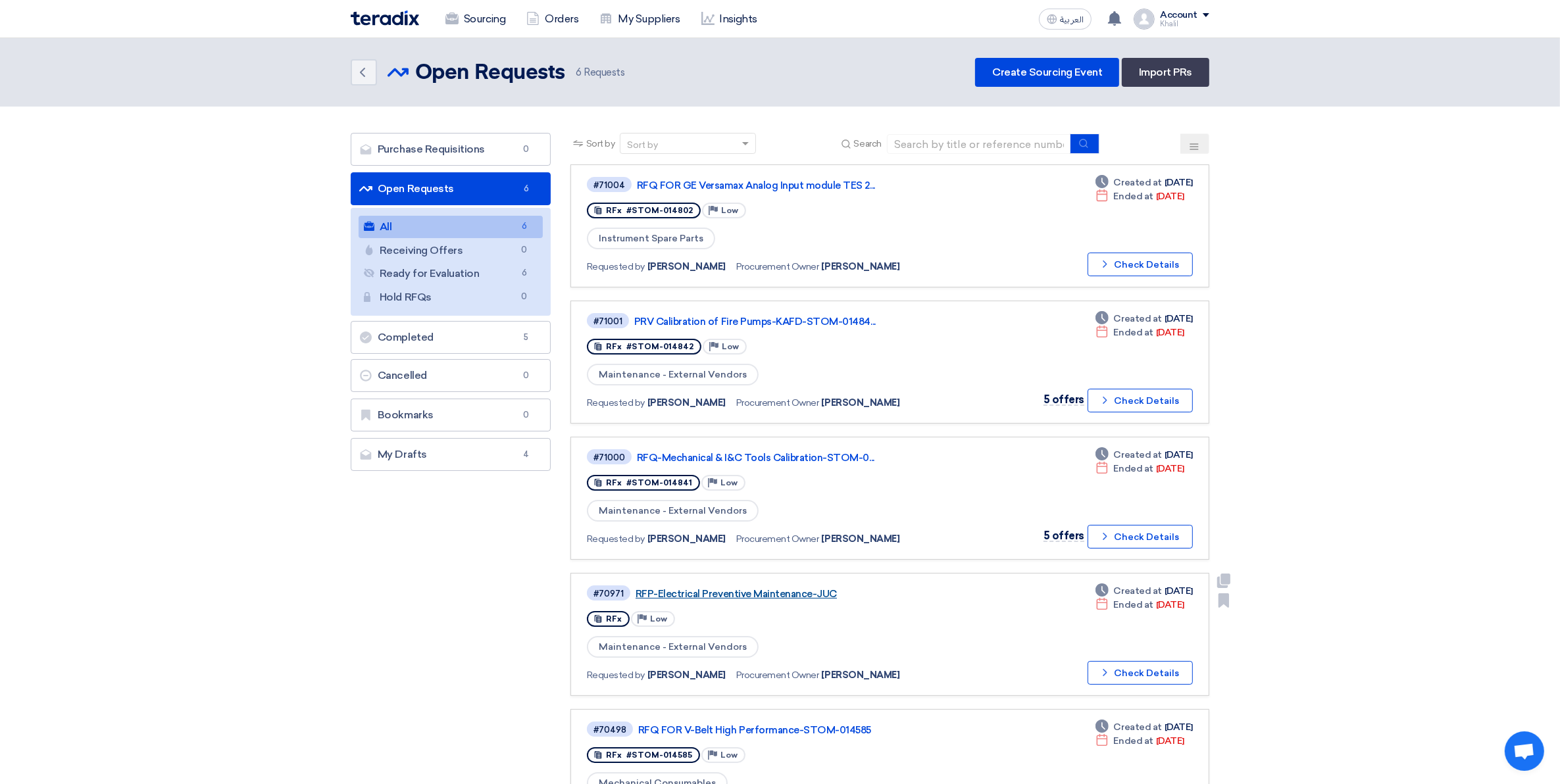
click at [724, 588] on link "RFP-Electrical Preventive Maintenance-JUC" at bounding box center [800, 594] width 329 height 12
click at [741, 452] on link "RFQ-Mechanical & I&C Tools Calibration-STOM-0..." at bounding box center [802, 458] width 329 height 12
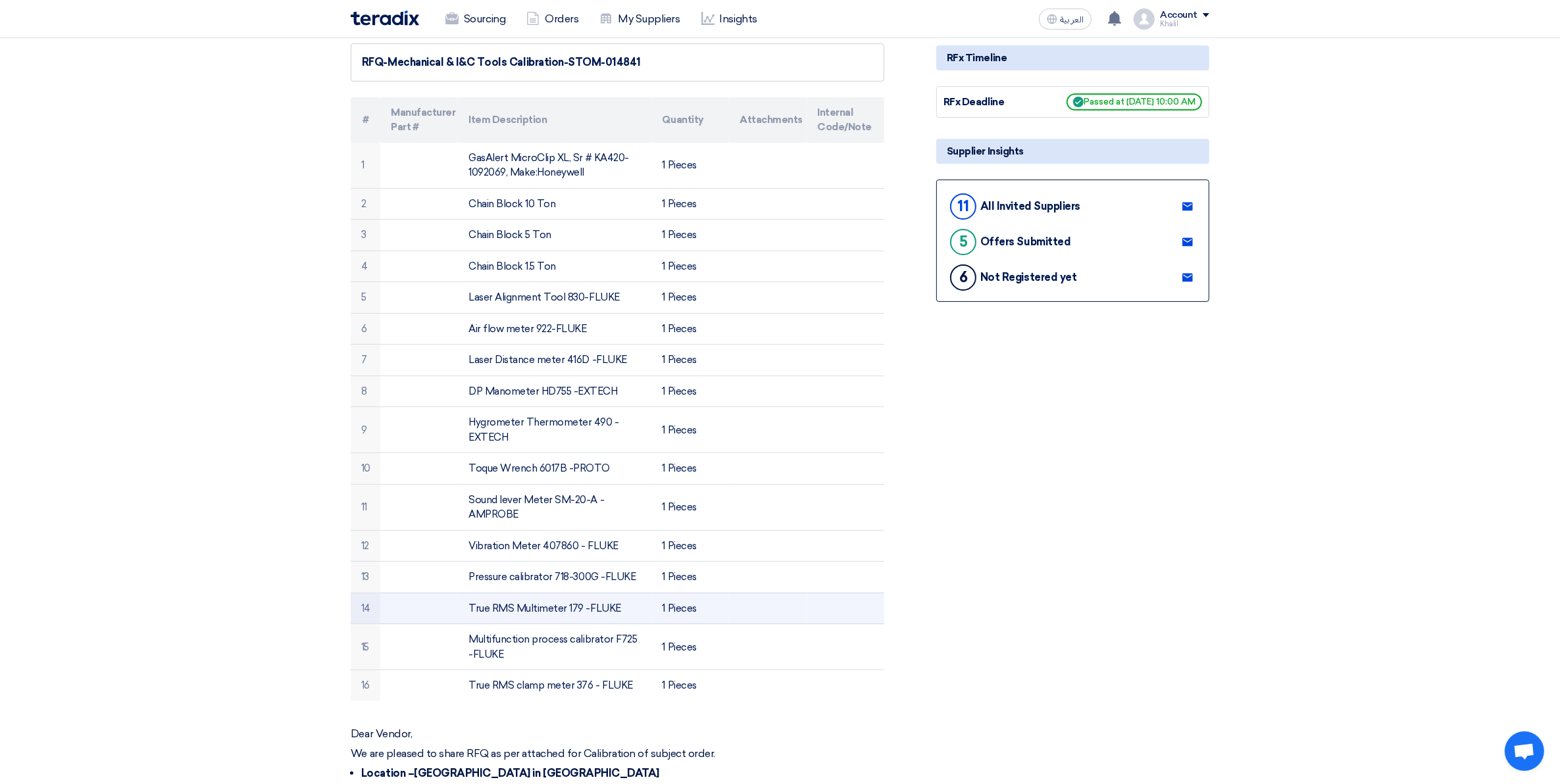
scroll to position [164, 0]
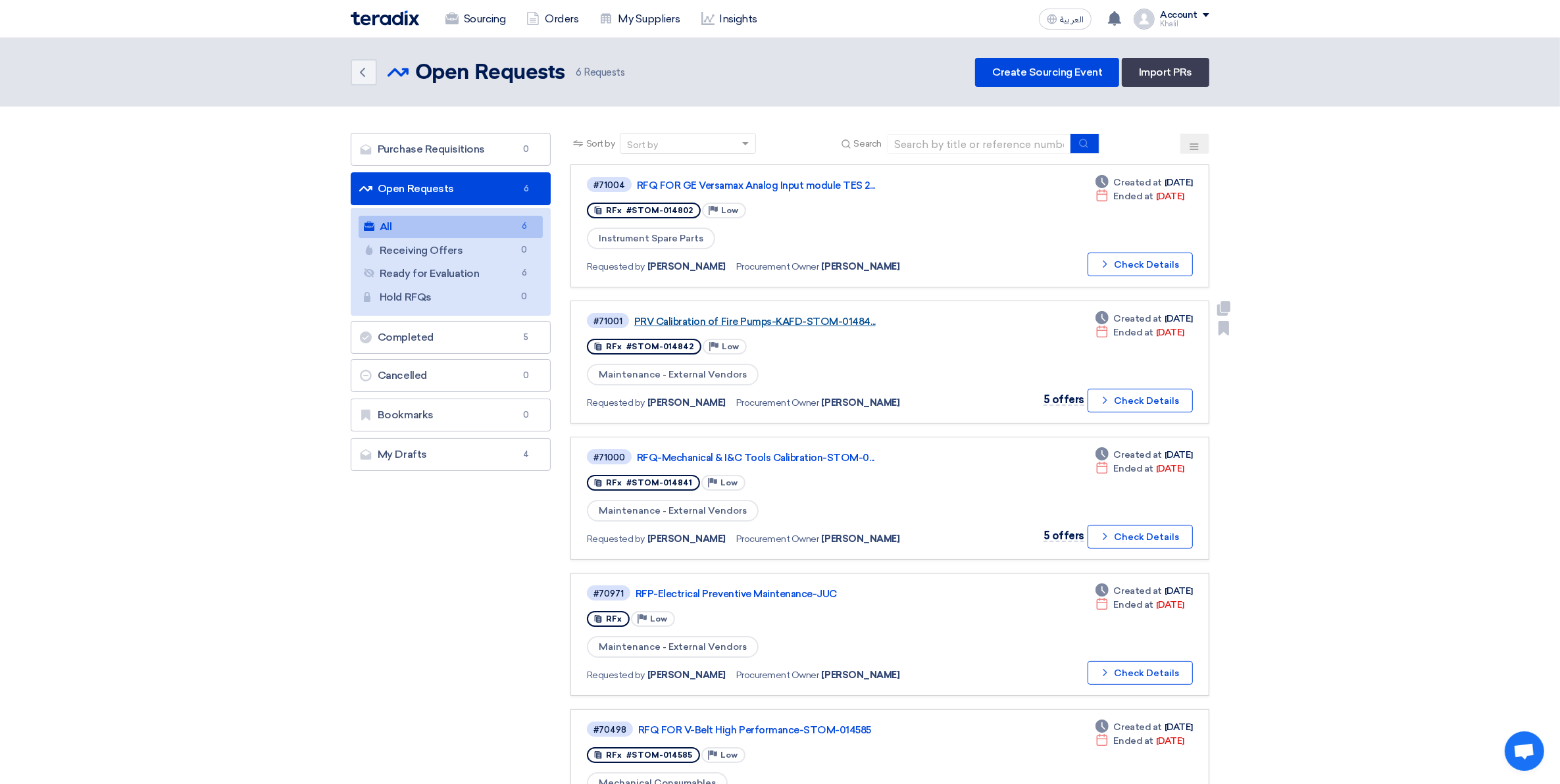
click at [745, 317] on link "PRV Calibration of Fire Pumps-KAFD-STOM-01484..." at bounding box center [799, 322] width 329 height 12
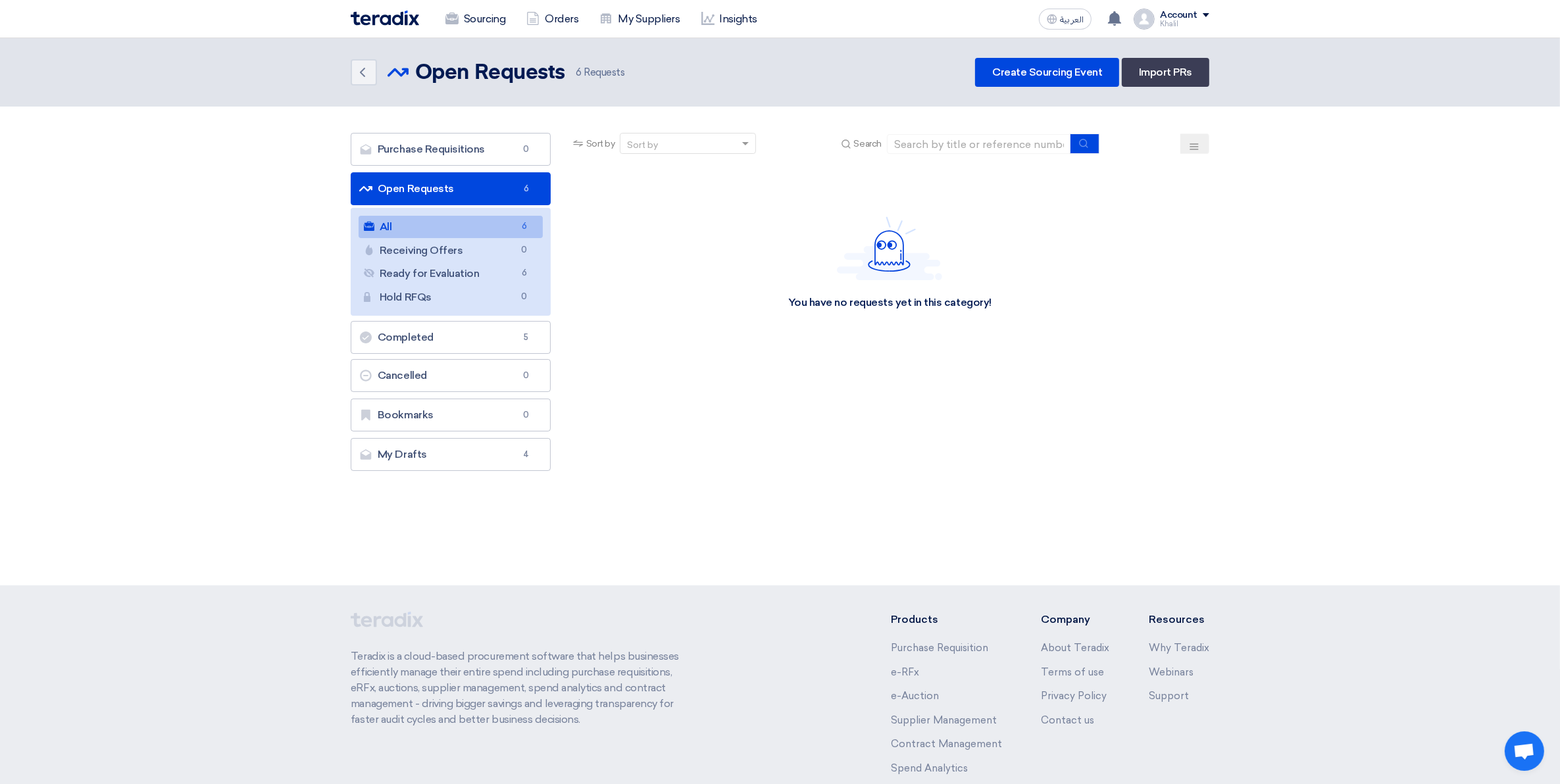
click at [500, 224] on link "All All 6" at bounding box center [450, 226] width 184 height 22
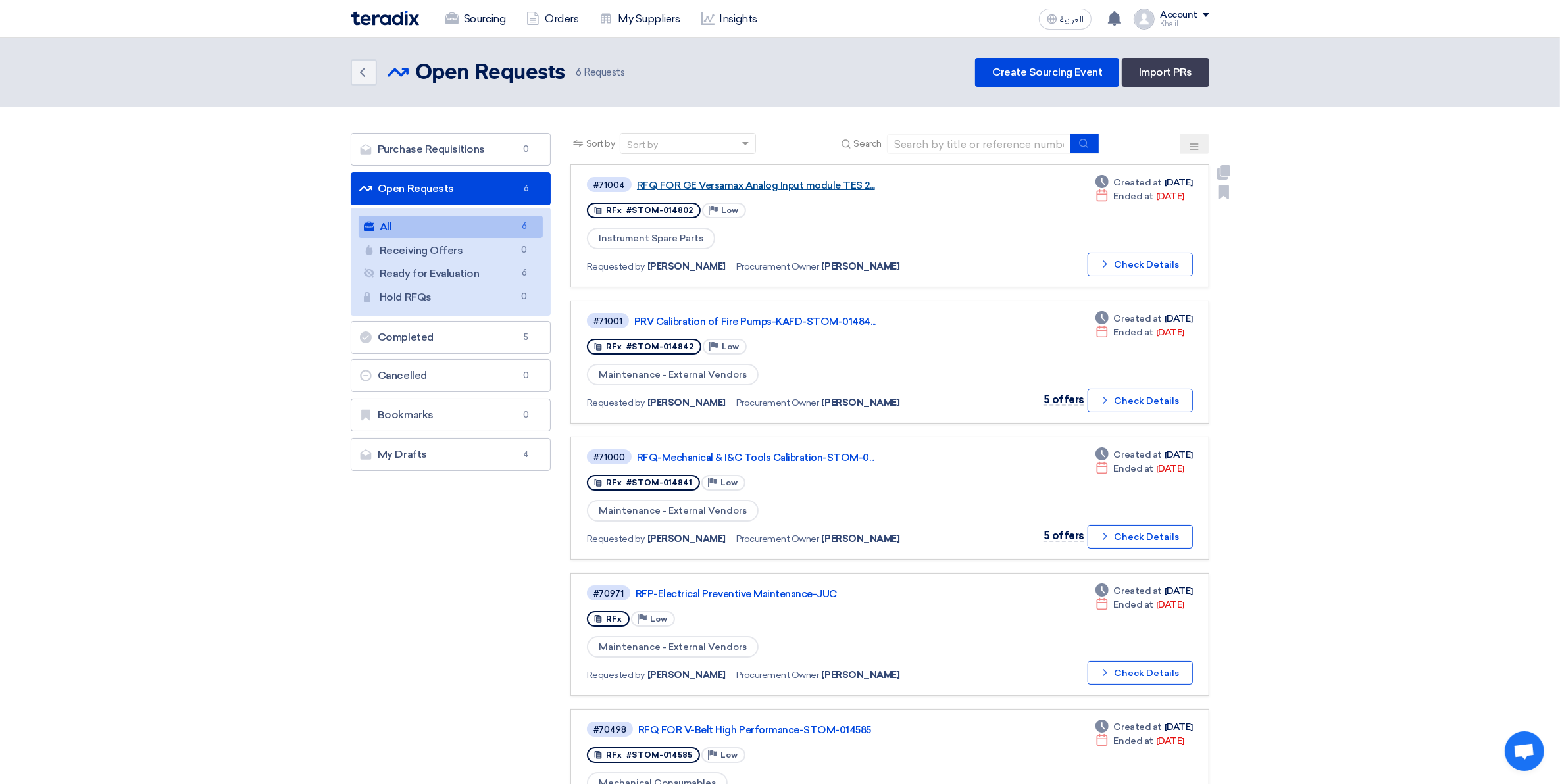
click at [763, 186] on link "RFQ FOR GE Versamax Analog Input module TES 2..." at bounding box center [802, 185] width 329 height 12
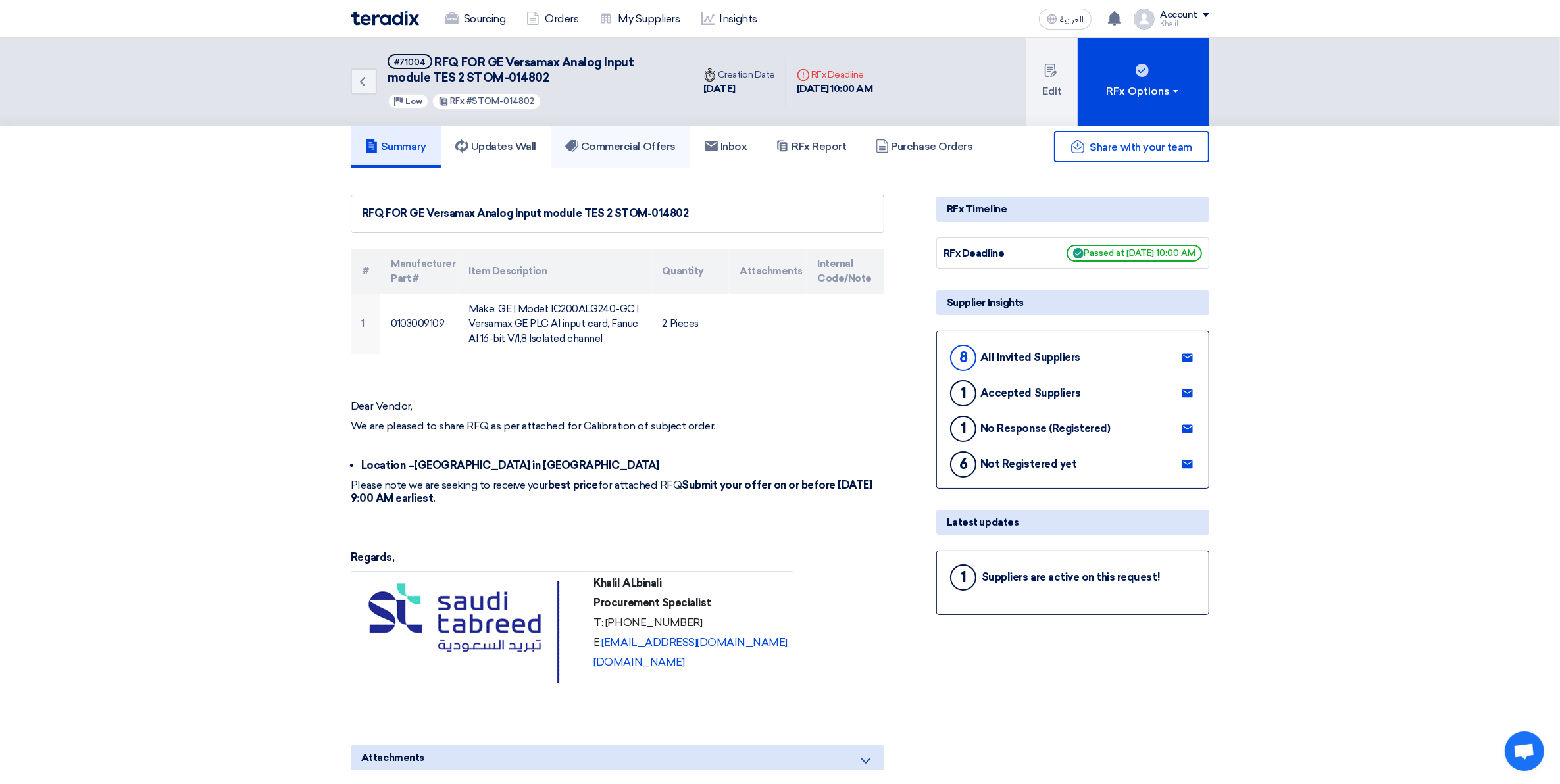
click at [633, 148] on h5 "Commercial Offers" at bounding box center [620, 146] width 110 height 13
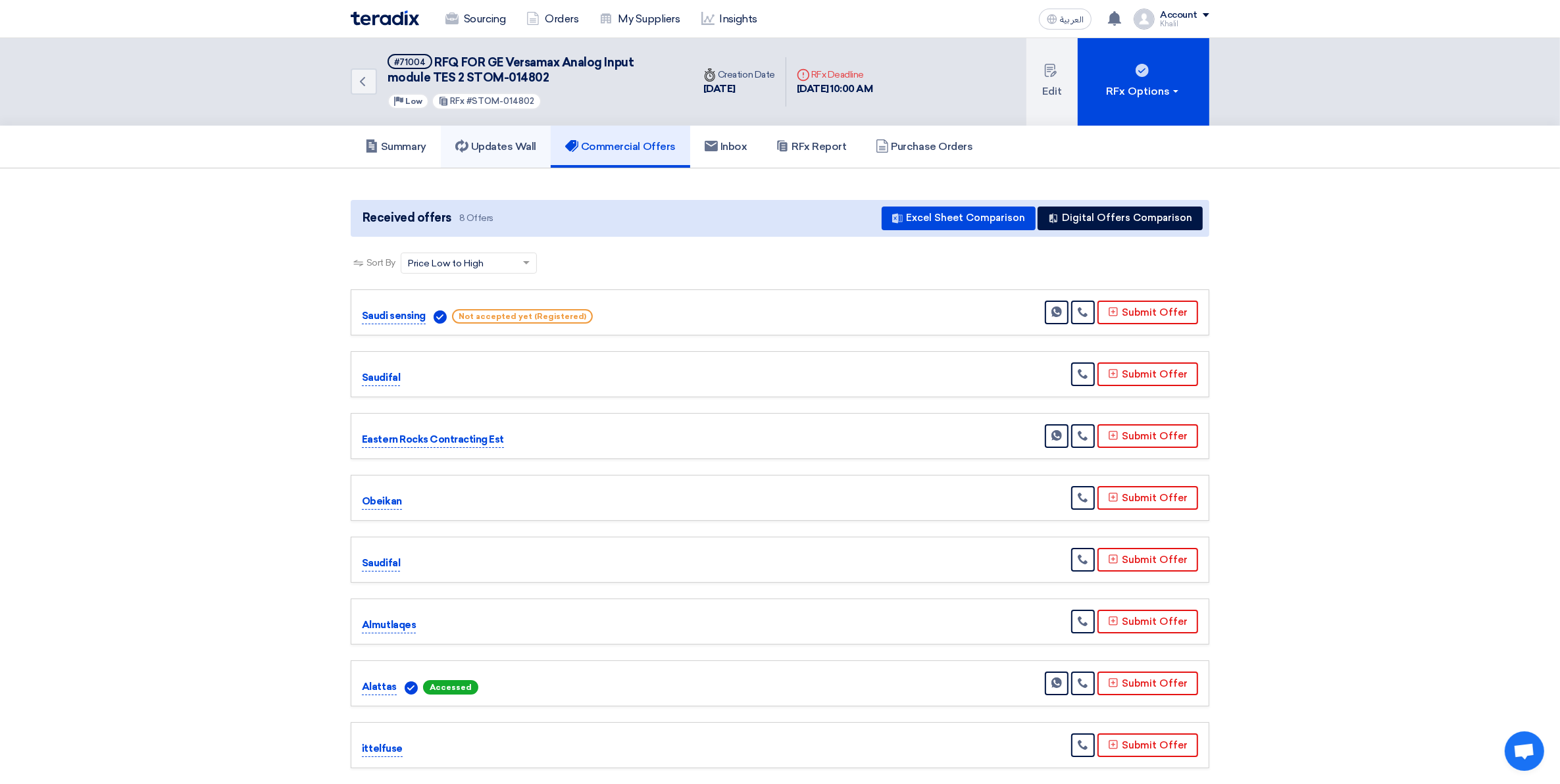
click at [500, 135] on link "Updates Wall" at bounding box center [496, 146] width 110 height 42
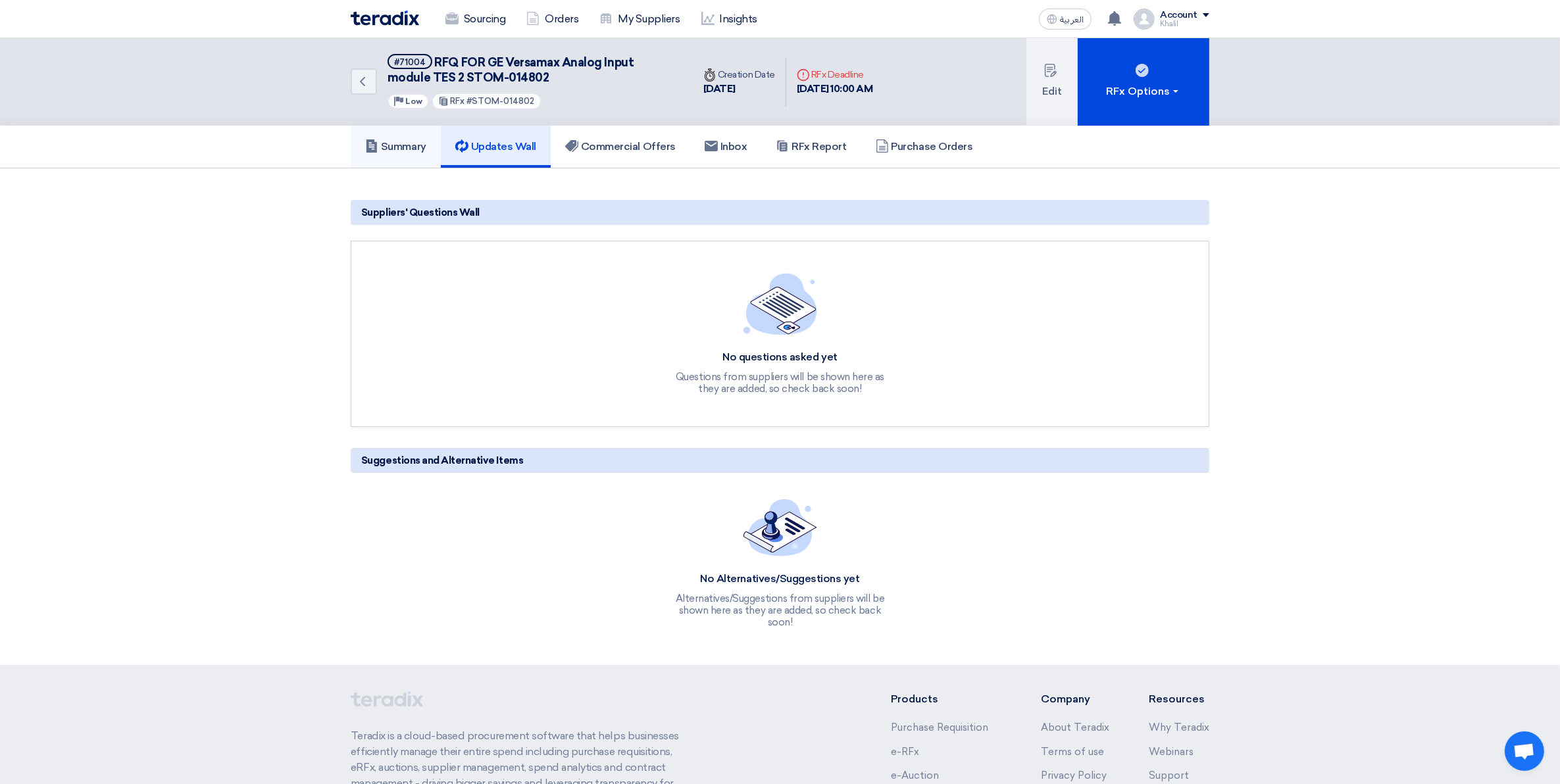
click at [416, 146] on h5 "Summary" at bounding box center [395, 146] width 61 height 13
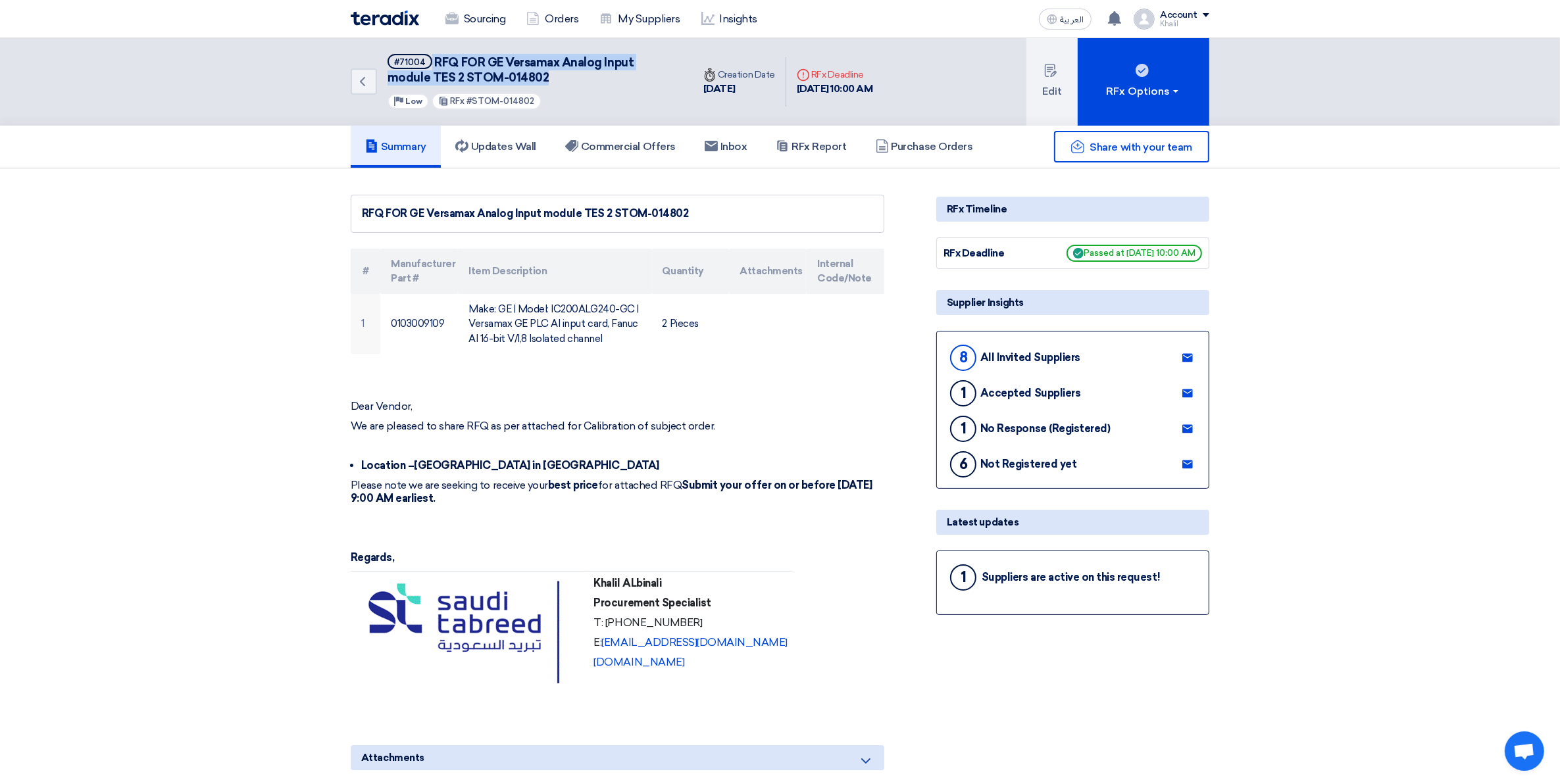
drag, startPoint x: 518, startPoint y: 71, endPoint x: 430, endPoint y: 61, distance: 88.6
click at [430, 61] on h5 "#71004 RFQ FOR GE Versamax Analog Input module TES 2 STOM-014802" at bounding box center [532, 70] width 289 height 32
copy h5 "RFQ FOR GE Versamax Analog Input module TES 2 STOM-014802"
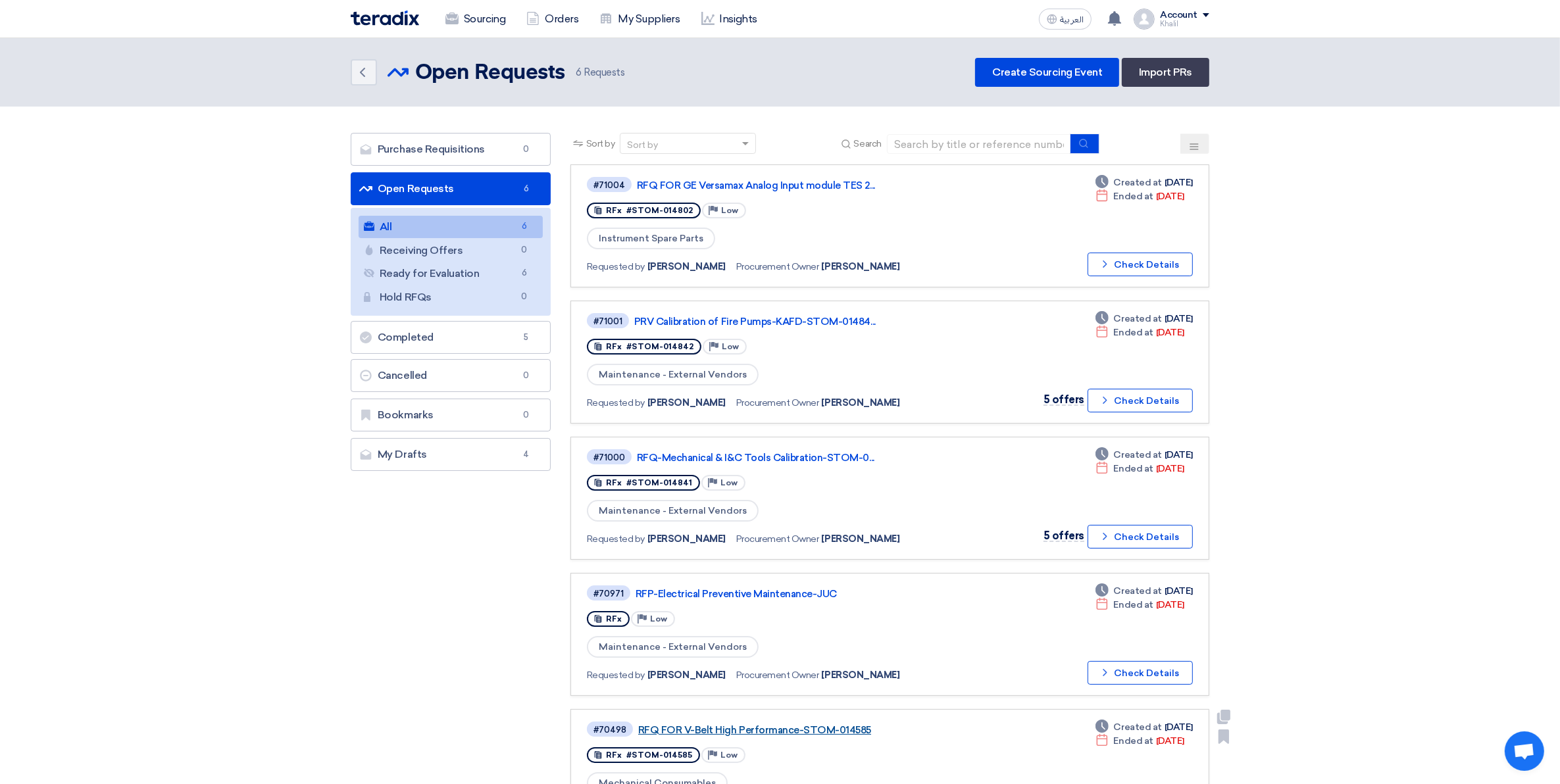
click at [770, 724] on link "RFQ FOR V-Belt High Performance-STOM-014585" at bounding box center [803, 730] width 329 height 12
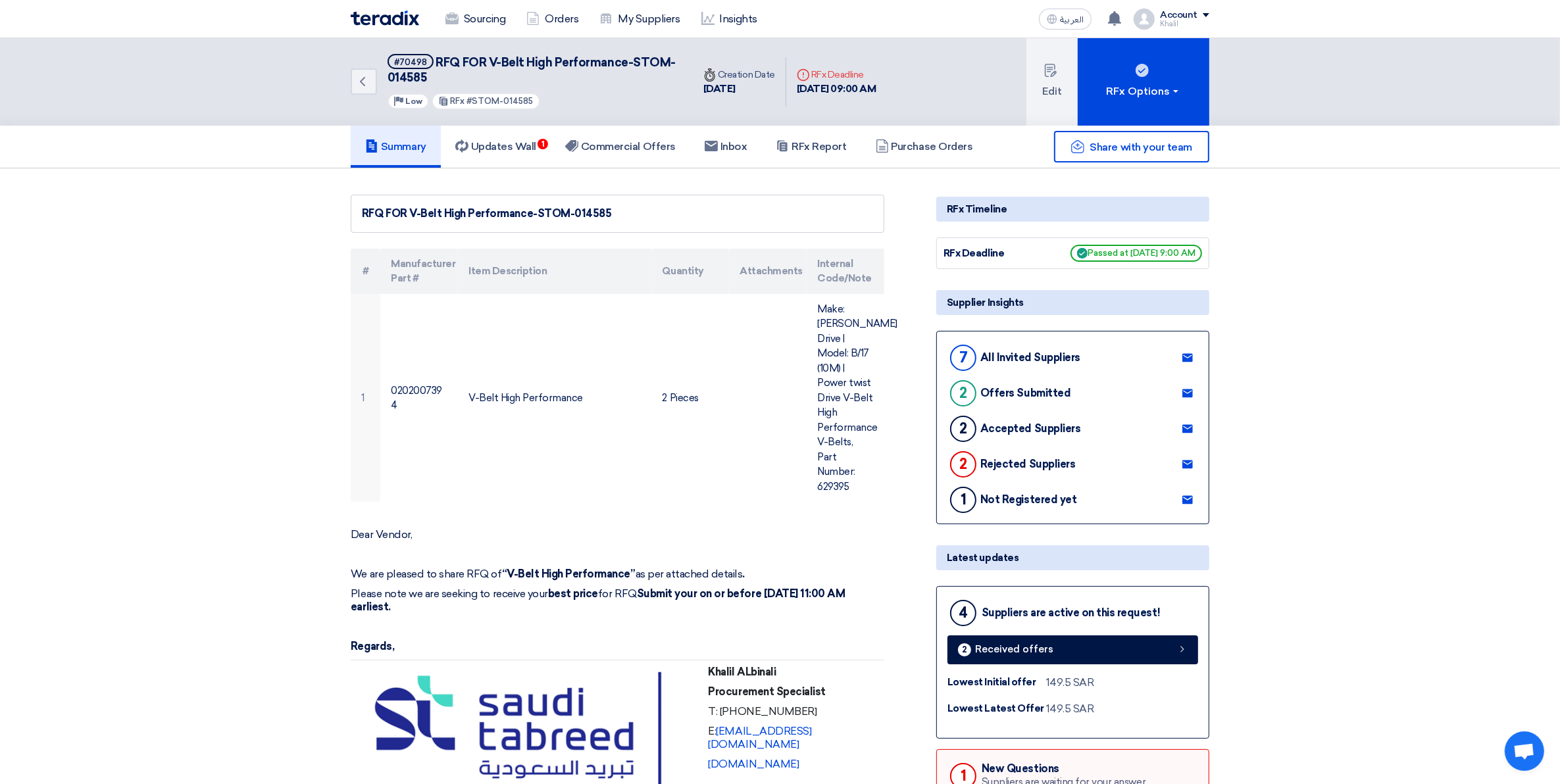
click at [1183, 498] on use at bounding box center [1188, 500] width 11 height 9
drag, startPoint x: 1450, startPoint y: 270, endPoint x: 1450, endPoint y: 229, distance: 41.0
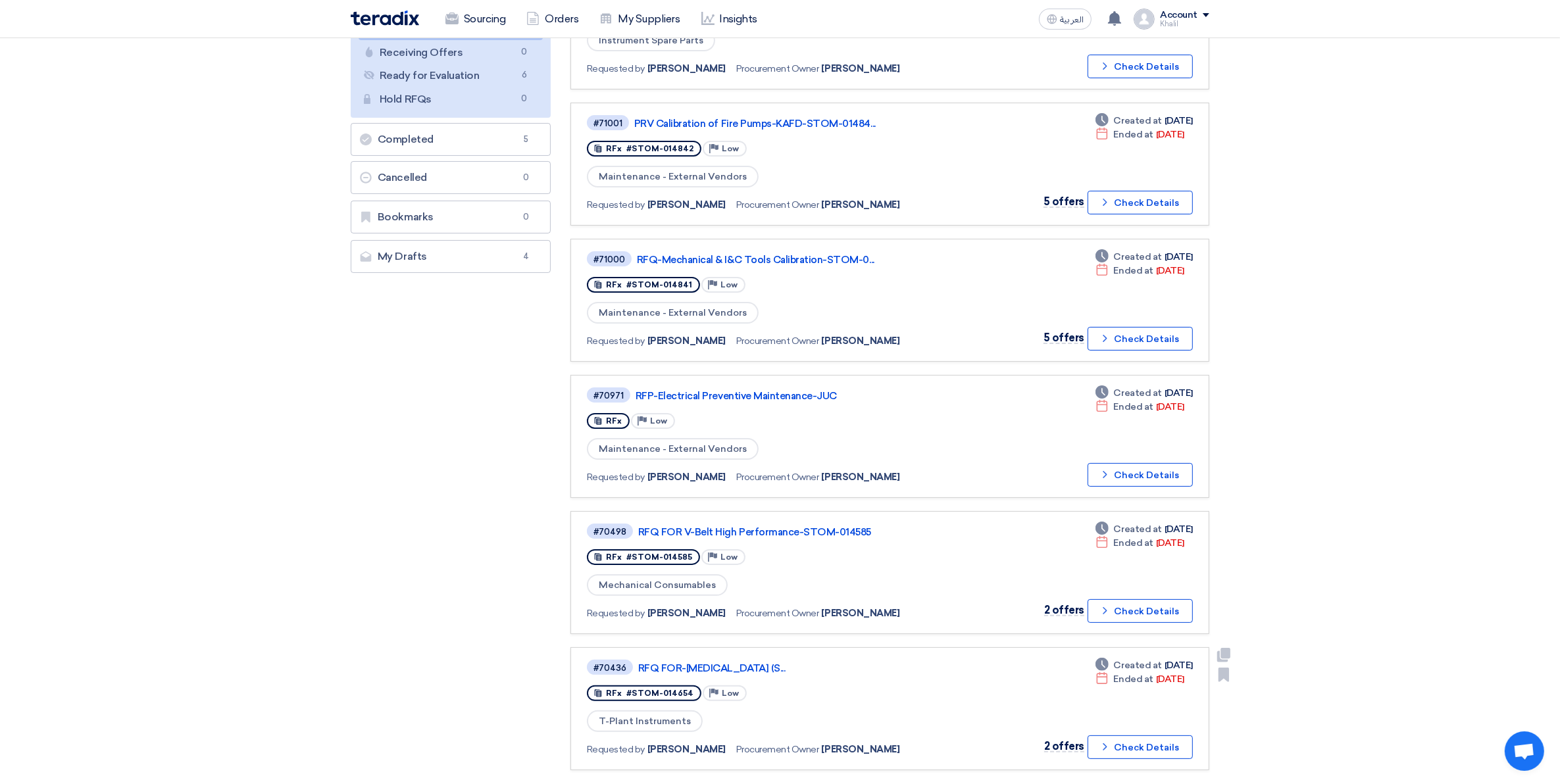
scroll to position [247, 0]
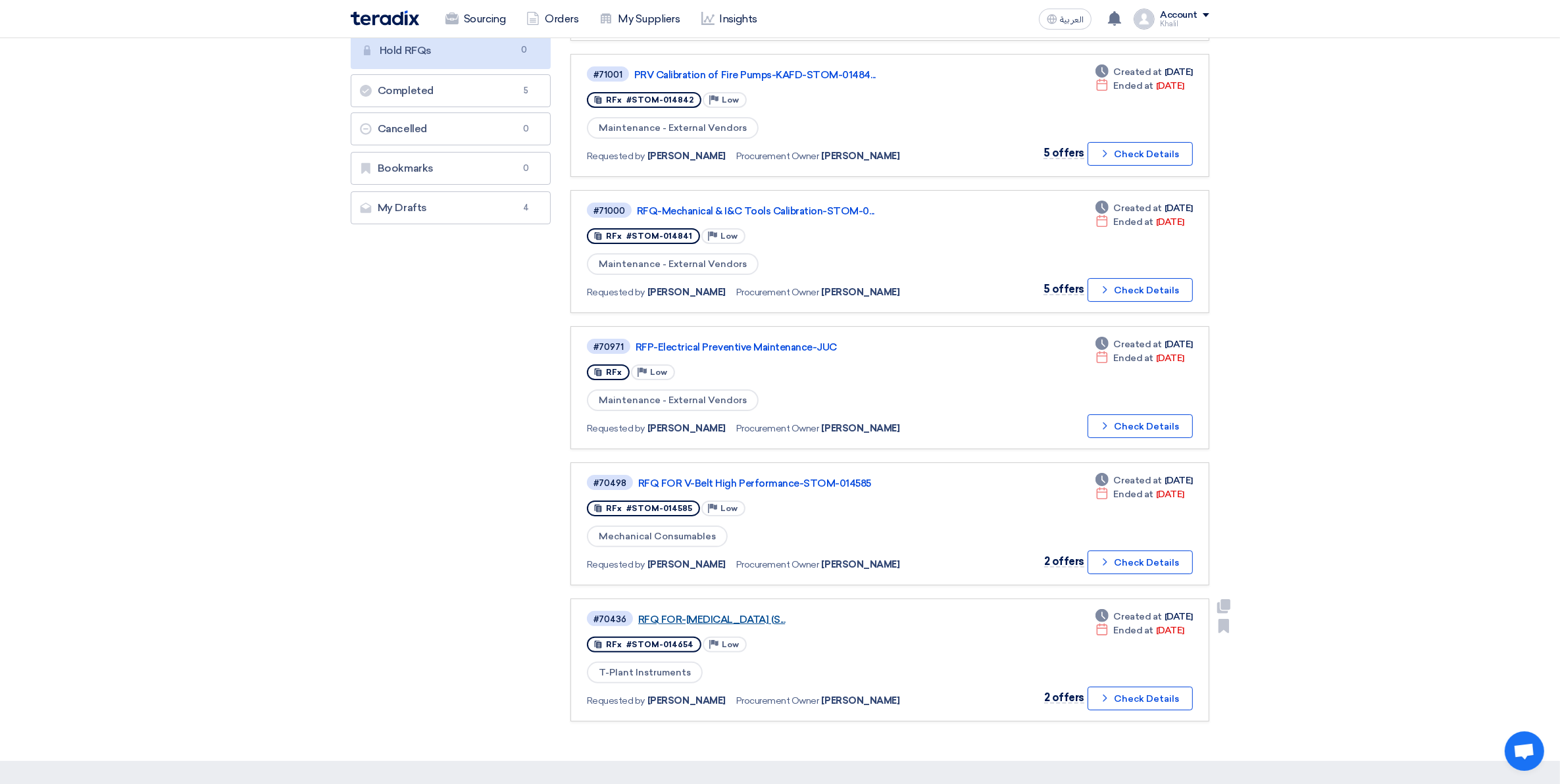
click at [751, 614] on link "RFQ FOR-[MEDICAL_DATA] (S..." at bounding box center [803, 620] width 329 height 12
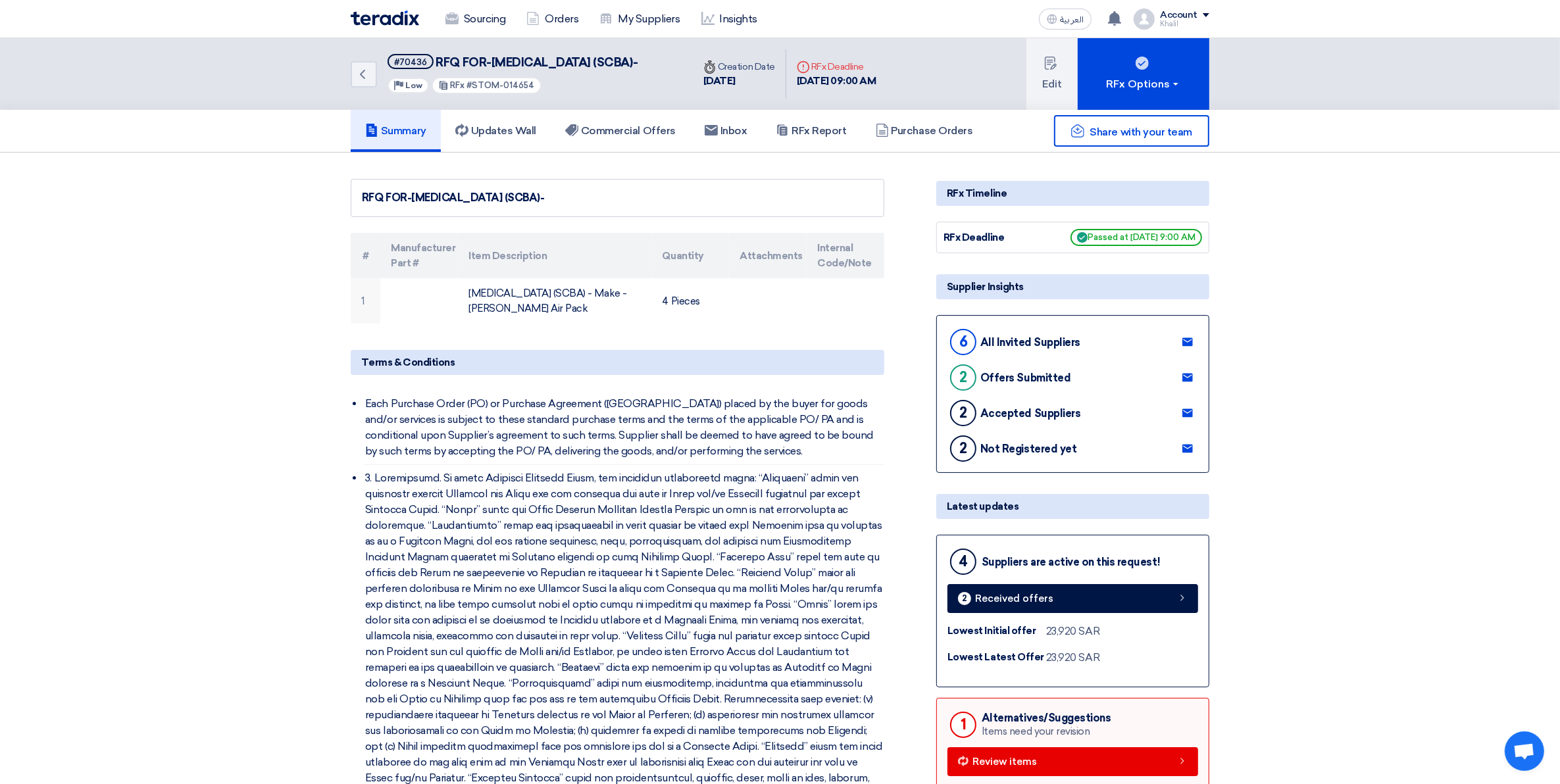
click at [1186, 453] on use at bounding box center [1188, 449] width 11 height 9
drag, startPoint x: 1440, startPoint y: 464, endPoint x: 1445, endPoint y: 428, distance: 36.3
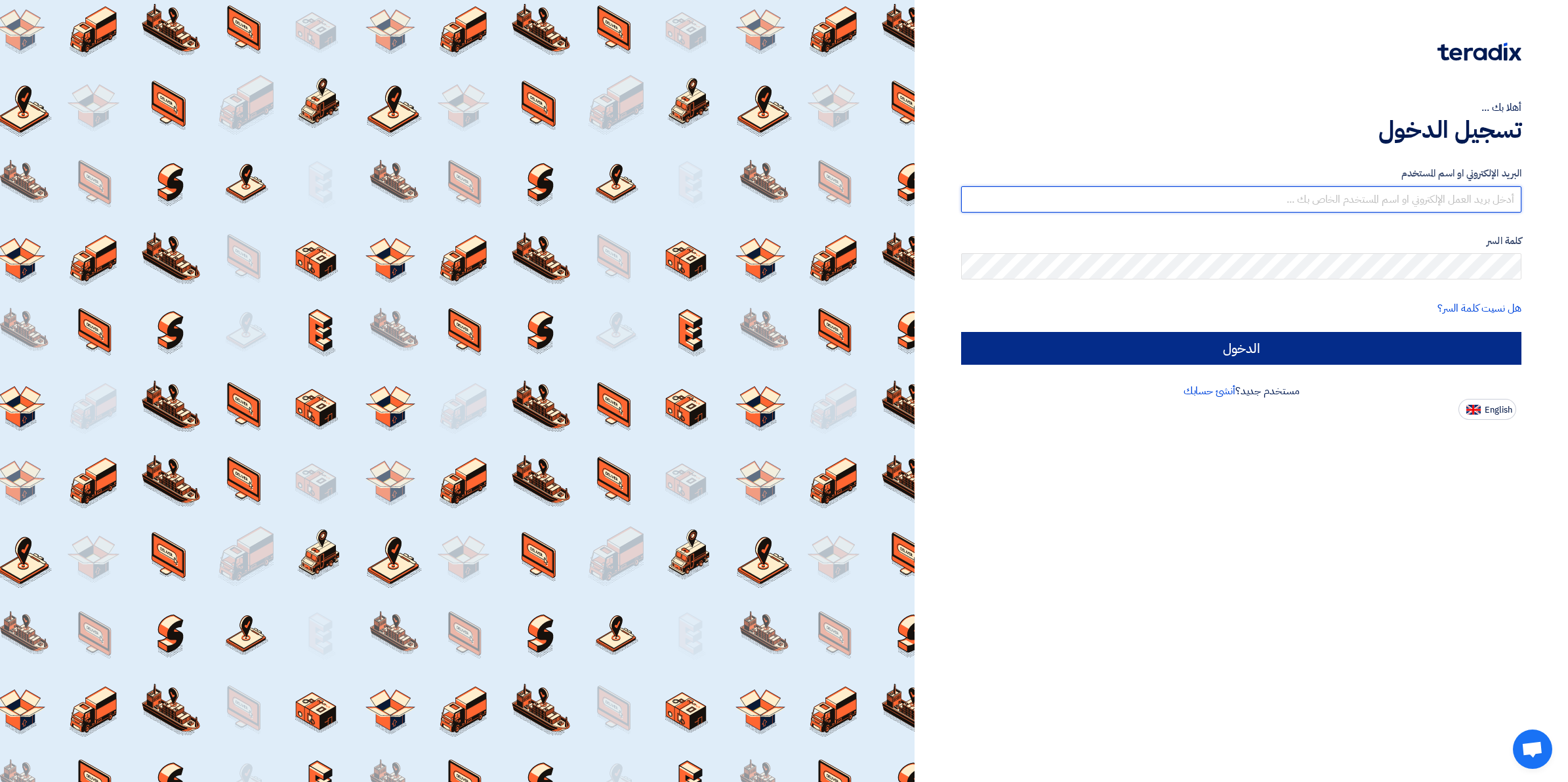
type input "kalbinali@sauditabreed.com"
click at [1175, 339] on input "الدخول" at bounding box center [1241, 348] width 560 height 33
type input "Sign in"
